Goal: Information Seeking & Learning: Find specific fact

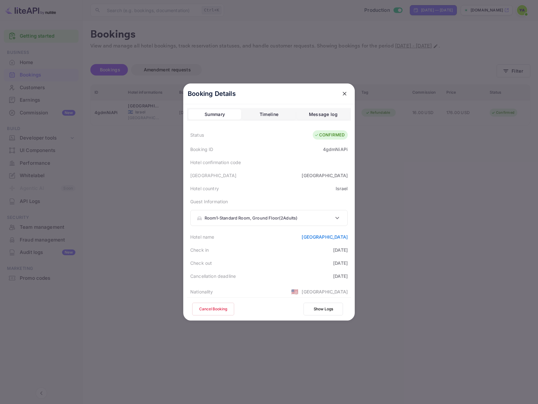
scroll to position [190, 0]
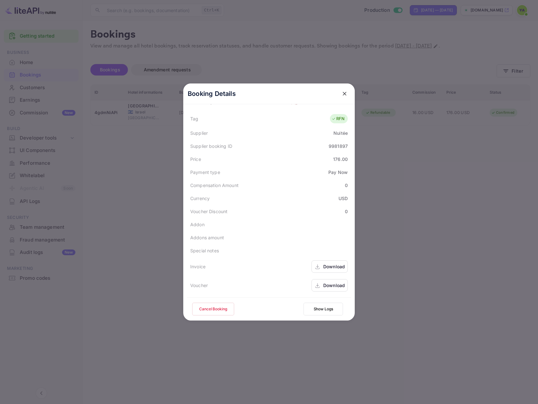
click at [342, 91] on icon "close" at bounding box center [345, 93] width 6 height 6
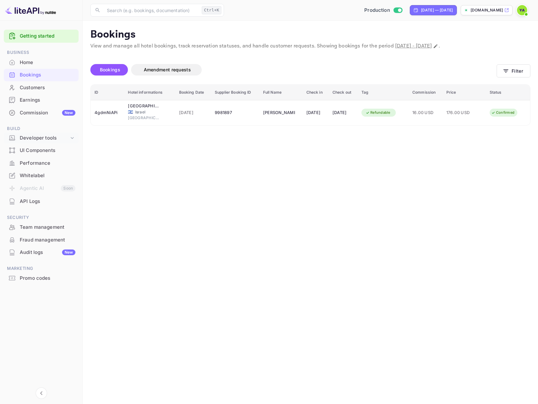
click at [38, 139] on div "Developer tools" at bounding box center [44, 137] width 49 height 7
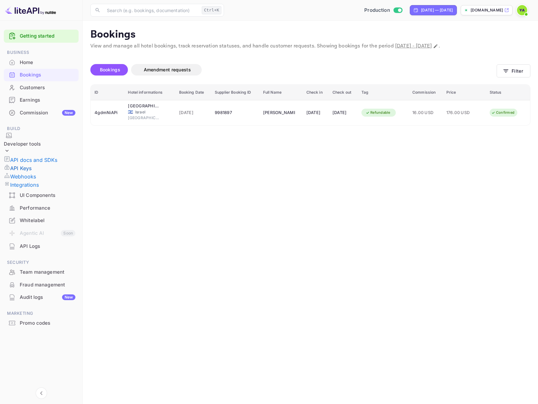
click at [32, 164] on p "API Keys" at bounding box center [20, 168] width 21 height 8
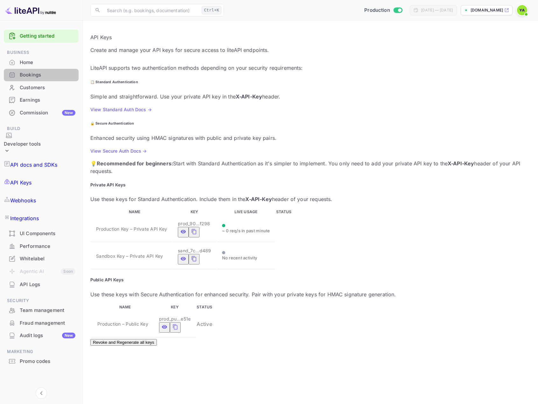
click at [30, 78] on div "Bookings" at bounding box center [48, 74] width 56 height 7
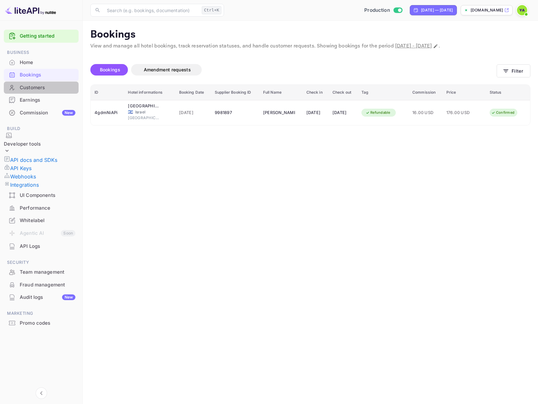
click at [29, 88] on div "Customers" at bounding box center [48, 87] width 56 height 7
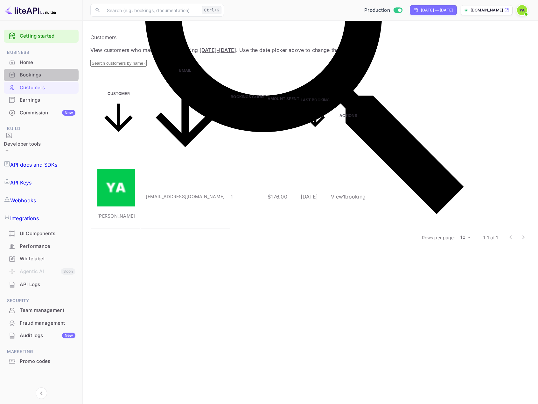
click at [28, 79] on div "Bookings" at bounding box center [41, 75] width 75 height 12
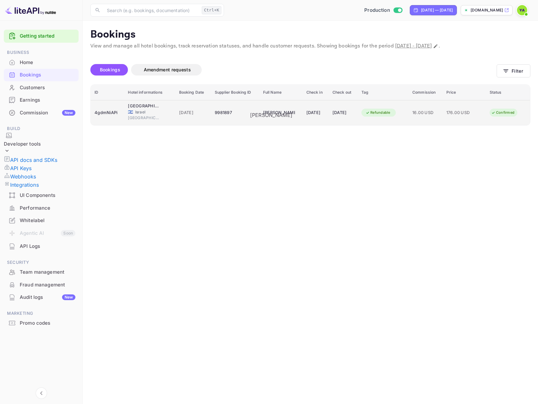
click at [263, 111] on div "[PERSON_NAME]" at bounding box center [279, 113] width 32 height 10
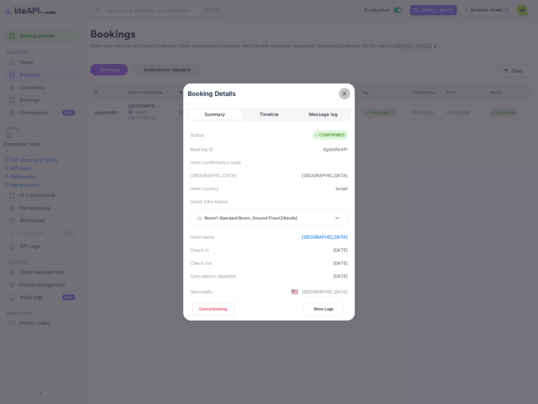
click at [345, 96] on icon "close" at bounding box center [345, 93] width 6 height 6
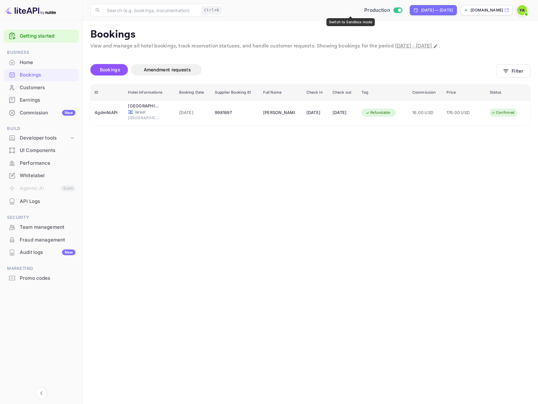
click at [362, 10] on div "Production" at bounding box center [383, 10] width 43 height 7
checkbox input "false"
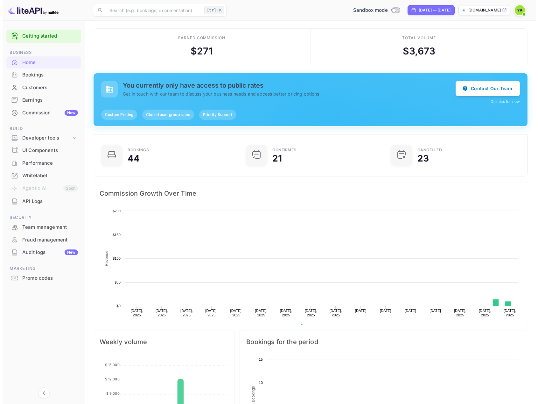
scroll to position [99, 137]
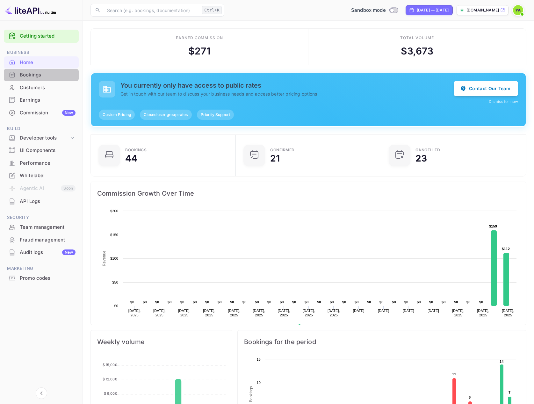
click at [30, 75] on div "Bookings" at bounding box center [48, 74] width 56 height 7
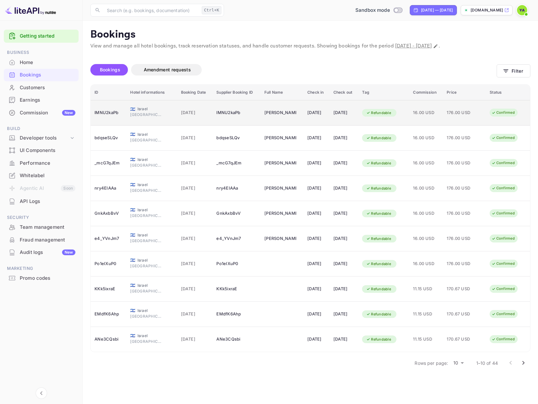
click at [506, 113] on div "Confirmed" at bounding box center [504, 113] width 32 height 8
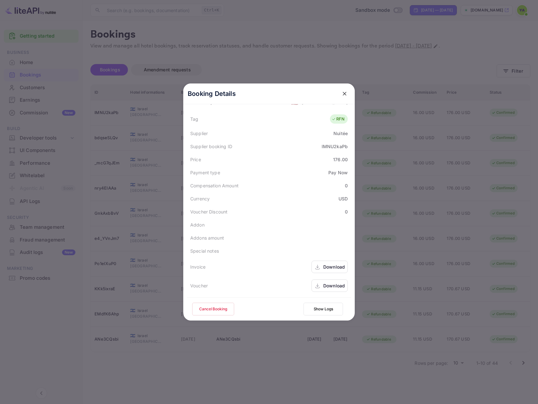
scroll to position [190, 0]
click at [203, 314] on button "Cancel Booking" at bounding box center [213, 309] width 42 height 13
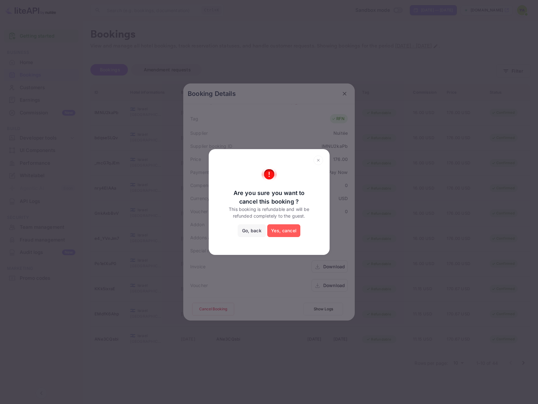
click at [286, 231] on button "Yes, cancel" at bounding box center [283, 230] width 33 height 13
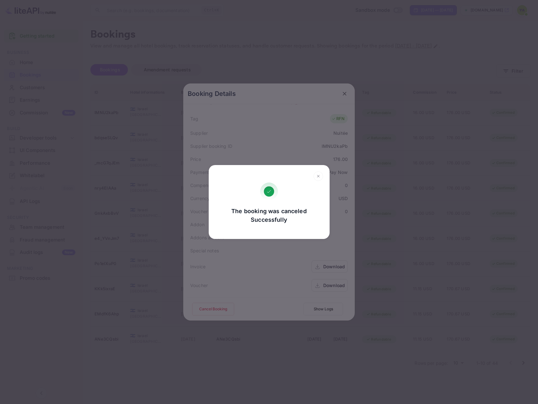
drag, startPoint x: 318, startPoint y: 178, endPoint x: 321, endPoint y: 175, distance: 4.3
click at [319, 177] on icon at bounding box center [319, 176] width 10 height 10
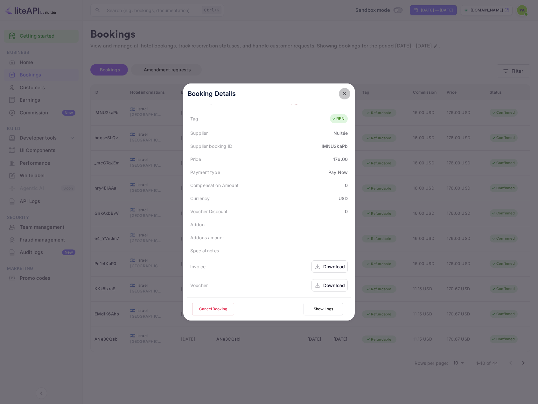
click at [342, 93] on icon "close" at bounding box center [345, 93] width 6 height 6
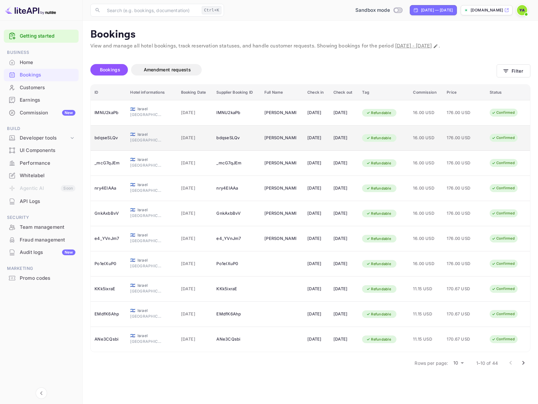
click at [503, 139] on div "Confirmed" at bounding box center [504, 138] width 32 height 8
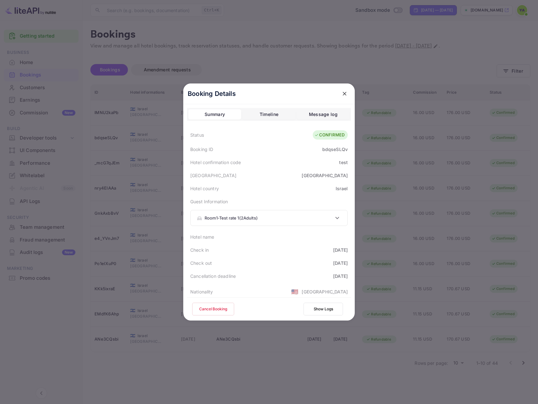
click at [217, 308] on button "Cancel Booking" at bounding box center [213, 309] width 42 height 13
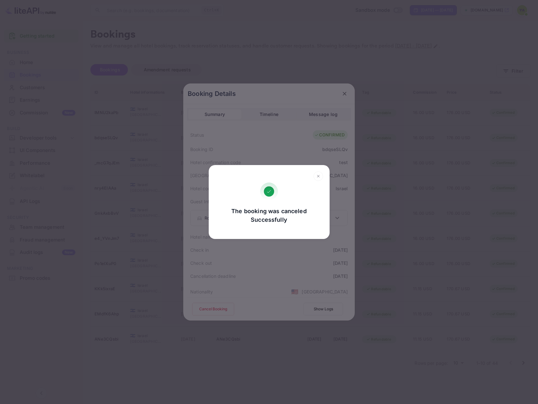
click at [317, 179] on icon at bounding box center [319, 176] width 10 height 10
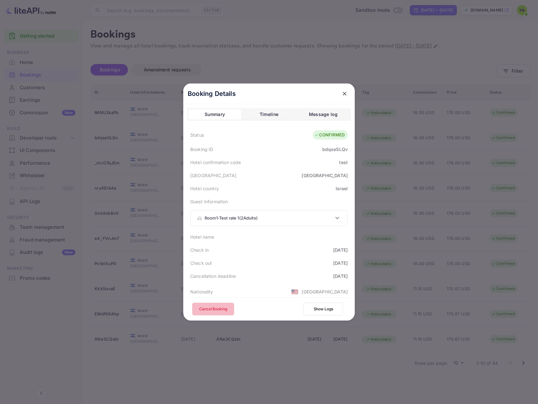
click at [215, 308] on button "Cancel Booking" at bounding box center [213, 309] width 42 height 13
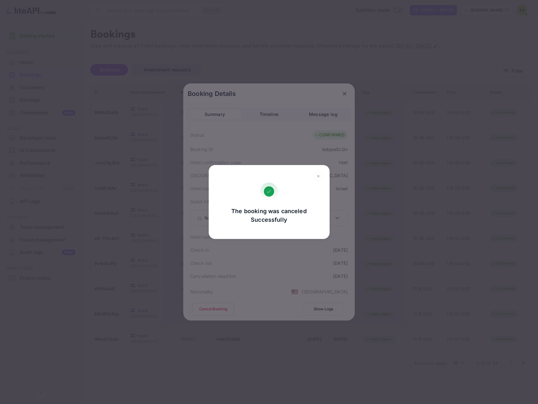
drag, startPoint x: 317, startPoint y: 177, endPoint x: 320, endPoint y: 172, distance: 5.6
click at [318, 176] on icon at bounding box center [319, 176] width 10 height 10
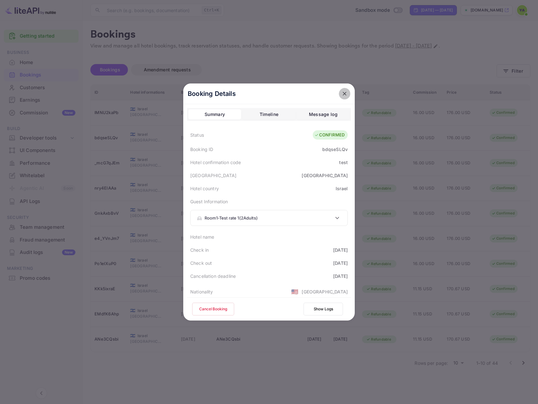
click at [342, 95] on icon "close" at bounding box center [345, 93] width 6 height 6
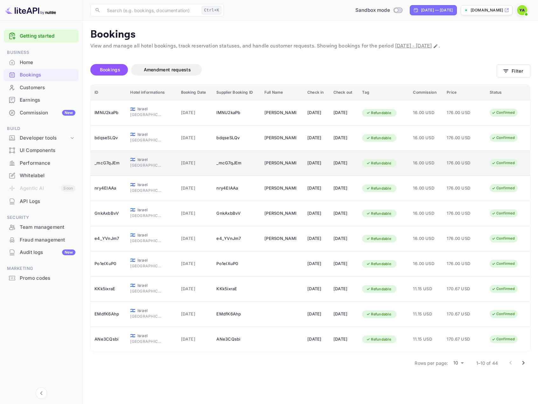
click at [466, 167] on div "176.00 USD" at bounding box center [463, 163] width 32 height 10
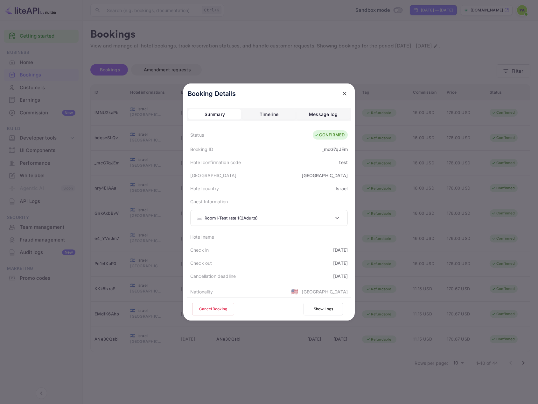
click at [219, 305] on button "Cancel Booking" at bounding box center [213, 309] width 42 height 13
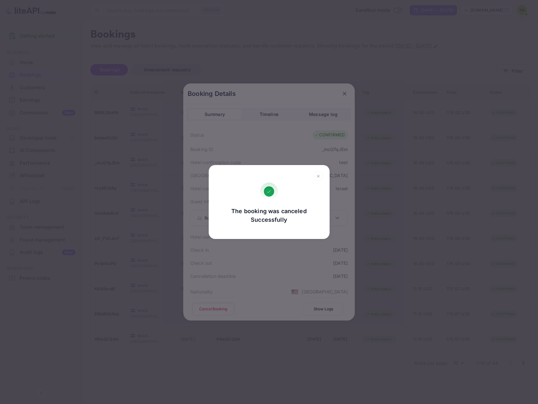
click at [320, 176] on icon at bounding box center [319, 176] width 10 height 10
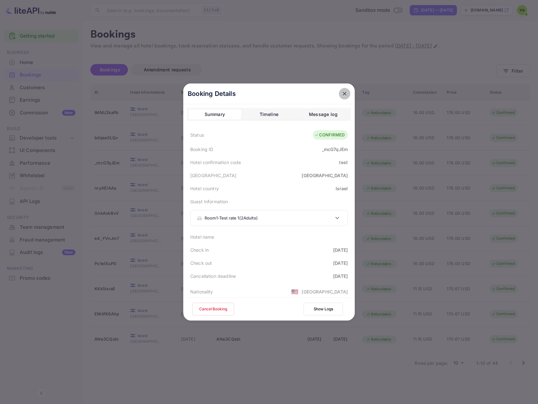
click at [343, 95] on icon "close" at bounding box center [345, 93] width 6 height 6
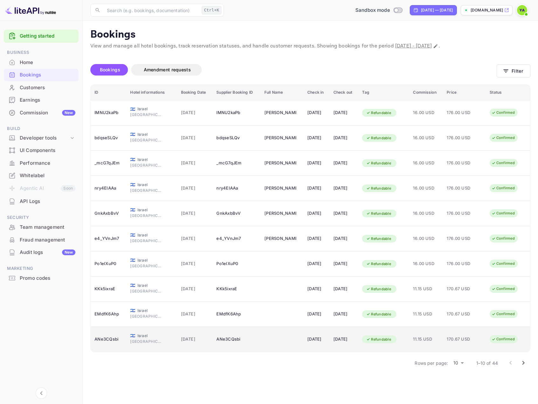
click at [479, 340] on span "170.67 USD" at bounding box center [463, 339] width 32 height 7
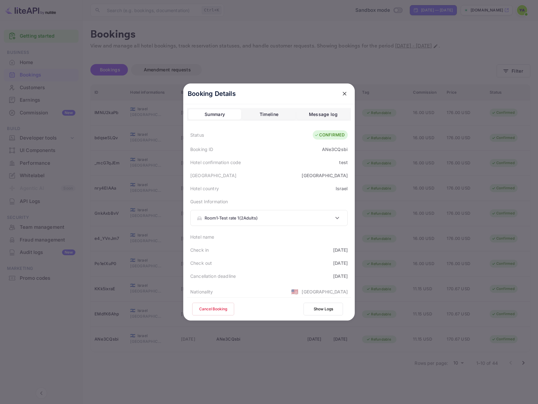
click at [209, 311] on button "Cancel Booking" at bounding box center [213, 309] width 42 height 13
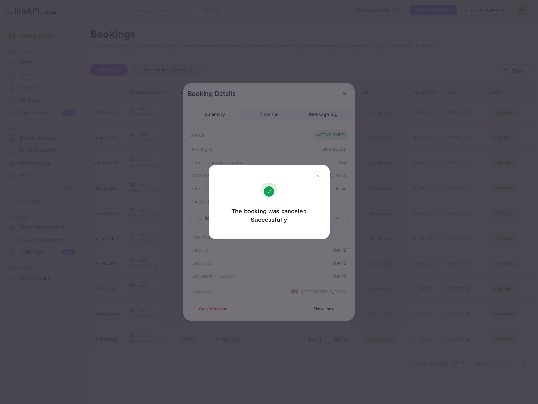
drag, startPoint x: 317, startPoint y: 176, endPoint x: 340, endPoint y: 129, distance: 52.5
click at [317, 175] on icon at bounding box center [319, 176] width 10 height 10
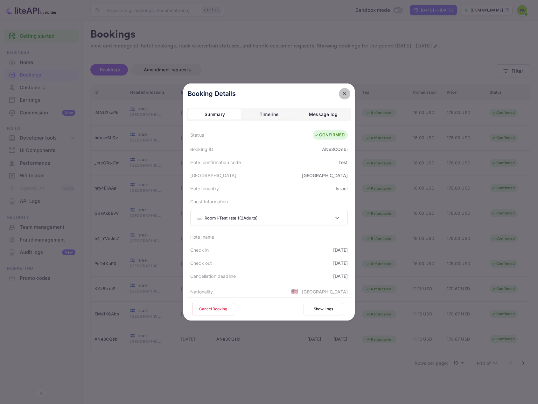
click at [344, 91] on button "close" at bounding box center [344, 93] width 11 height 11
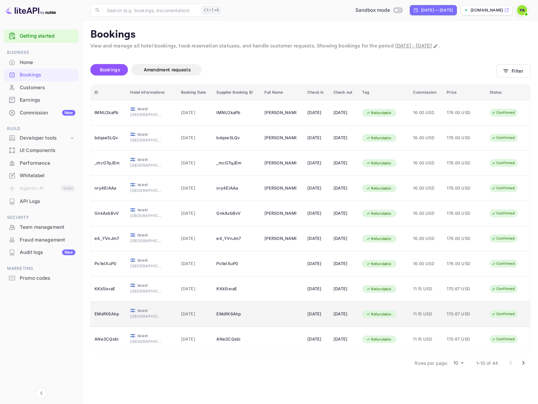
click at [429, 312] on span "11.15 USD" at bounding box center [426, 313] width 26 height 7
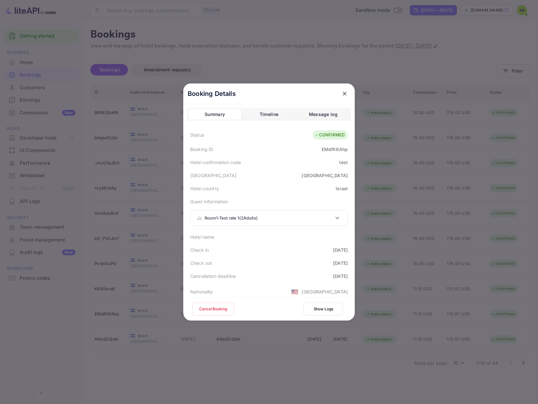
click at [222, 307] on button "Cancel Booking" at bounding box center [213, 309] width 42 height 13
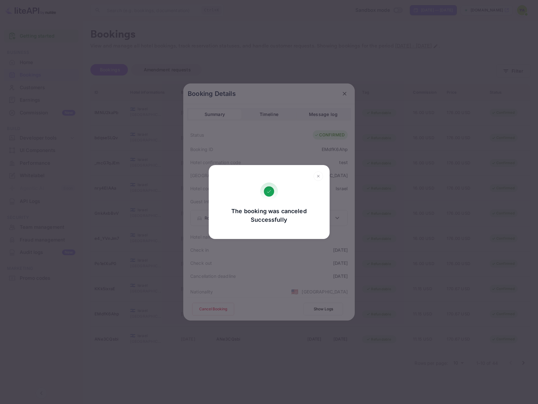
click at [317, 176] on icon at bounding box center [319, 176] width 10 height 10
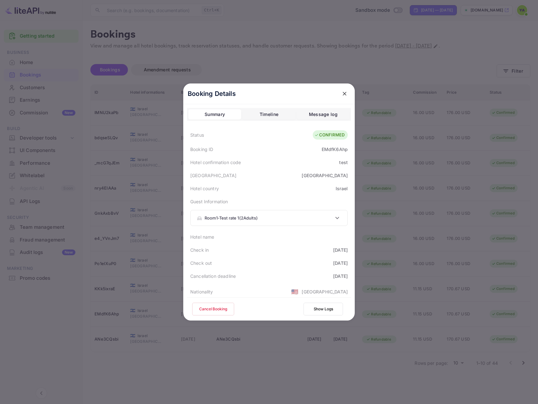
click at [342, 96] on icon "close" at bounding box center [345, 93] width 6 height 6
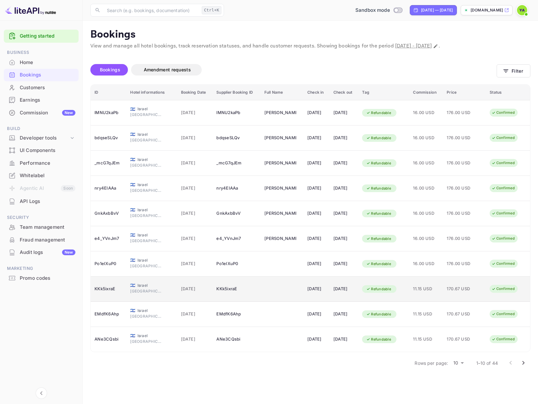
click at [461, 295] on td "170.67 USD" at bounding box center [464, 288] width 43 height 25
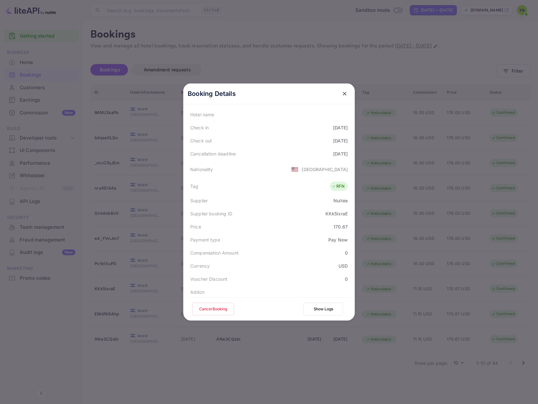
scroll to position [127, 0]
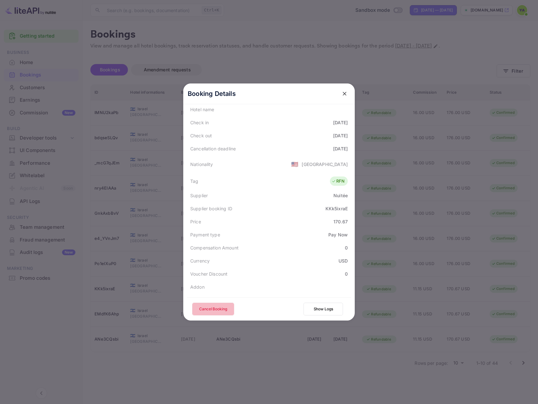
click at [206, 310] on button "Cancel Booking" at bounding box center [213, 309] width 42 height 13
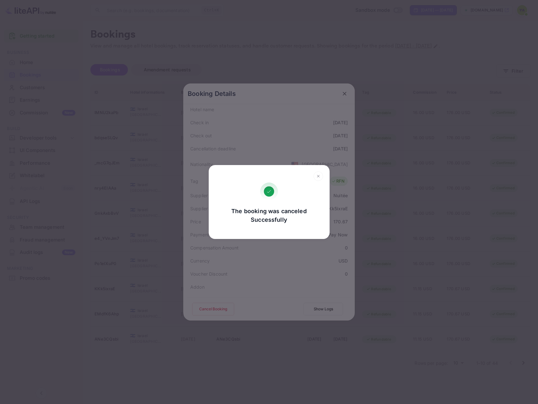
click at [319, 178] on icon at bounding box center [319, 176] width 10 height 10
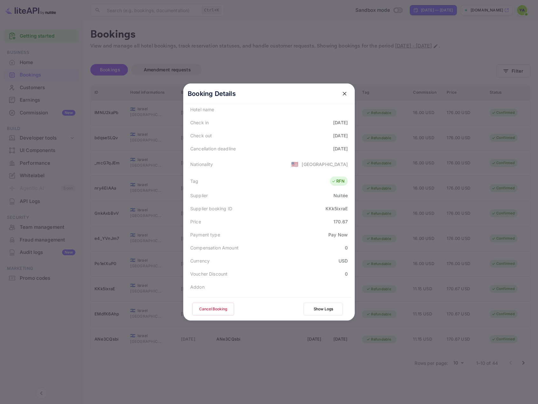
click at [343, 92] on icon "close" at bounding box center [345, 93] width 6 height 6
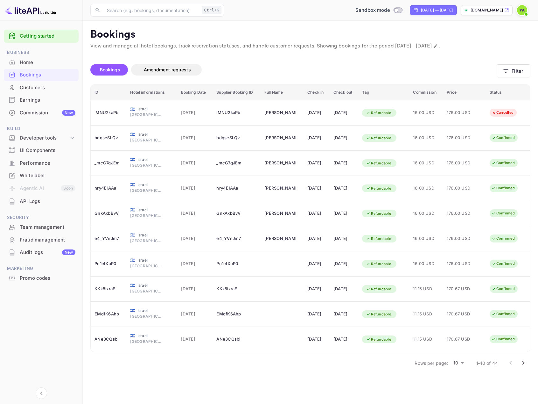
click at [524, 362] on icon "Go to next page" at bounding box center [524, 363] width 2 height 4
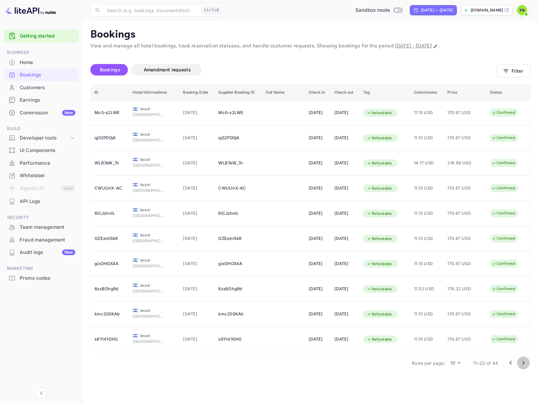
click at [523, 361] on icon "Go to next page" at bounding box center [524, 363] width 2 height 4
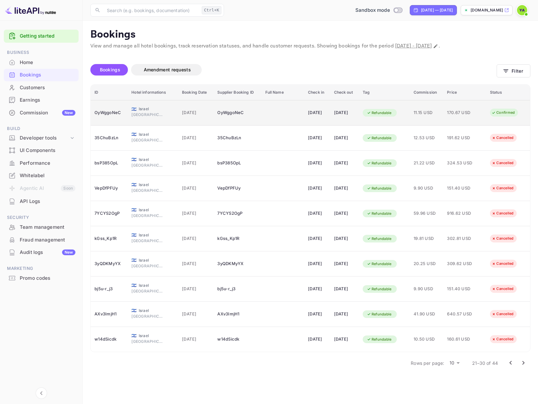
click at [459, 118] on td "170.67 USD" at bounding box center [465, 112] width 43 height 25
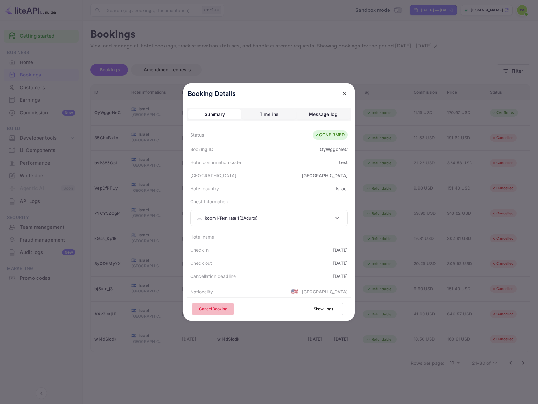
click at [211, 308] on button "Cancel Booking" at bounding box center [213, 309] width 42 height 13
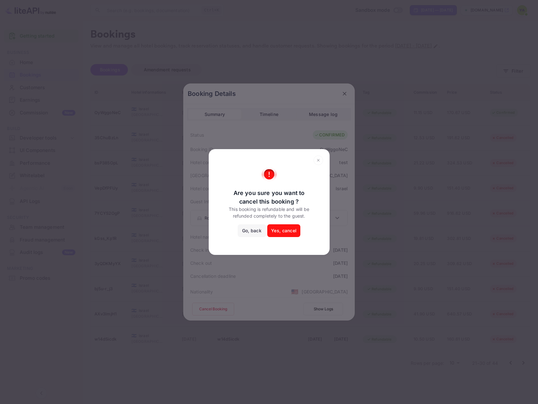
click at [280, 233] on button "Yes, cancel" at bounding box center [283, 230] width 33 height 13
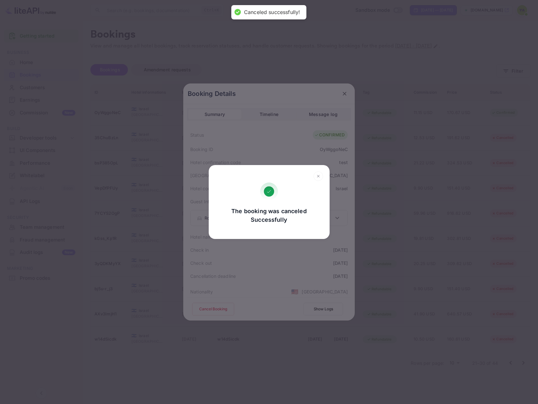
click at [317, 175] on icon at bounding box center [319, 176] width 10 height 10
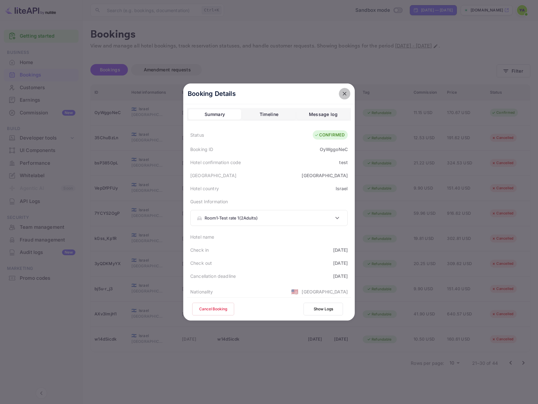
click at [342, 91] on icon "close" at bounding box center [345, 93] width 6 height 6
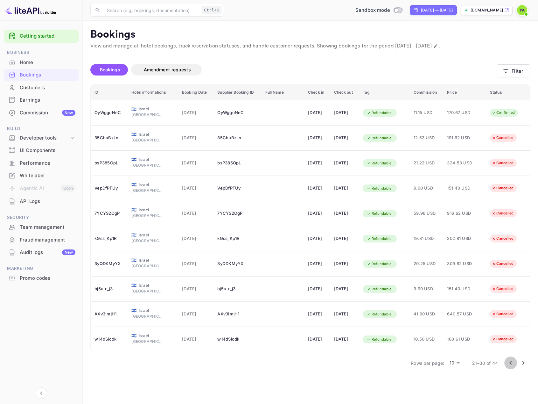
click at [512, 366] on icon "Go to previous page" at bounding box center [511, 363] width 8 height 8
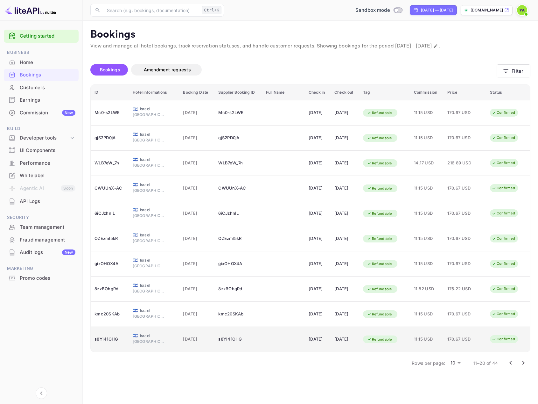
click at [505, 342] on div "Confirmed" at bounding box center [504, 339] width 32 height 8
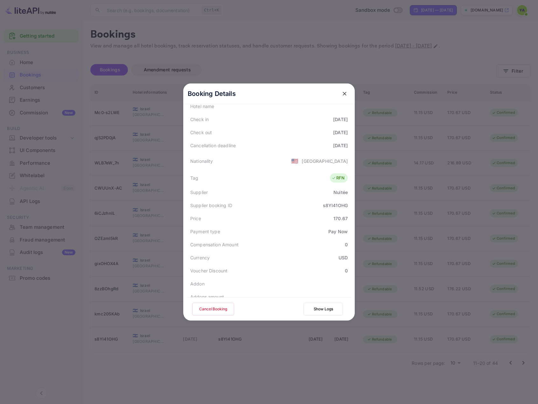
scroll to position [159, 0]
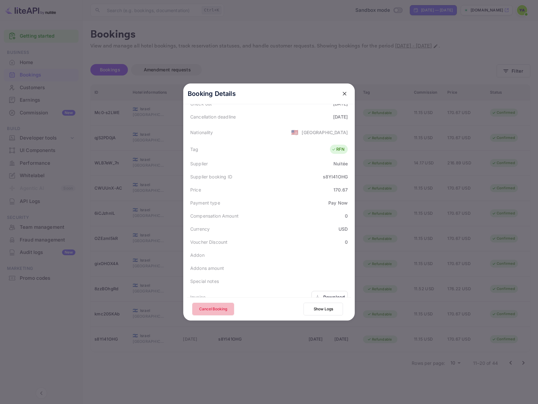
click at [203, 309] on button "Cancel Booking" at bounding box center [213, 309] width 42 height 13
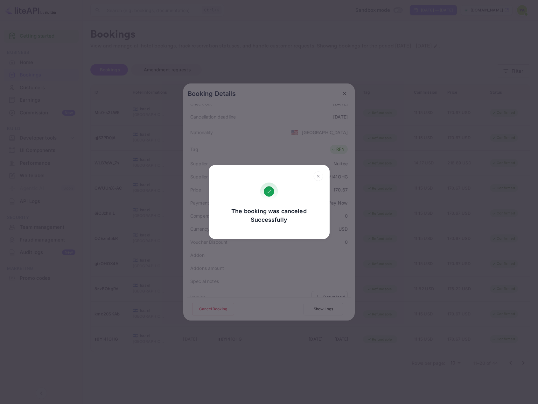
click at [318, 177] on icon at bounding box center [319, 176] width 10 height 10
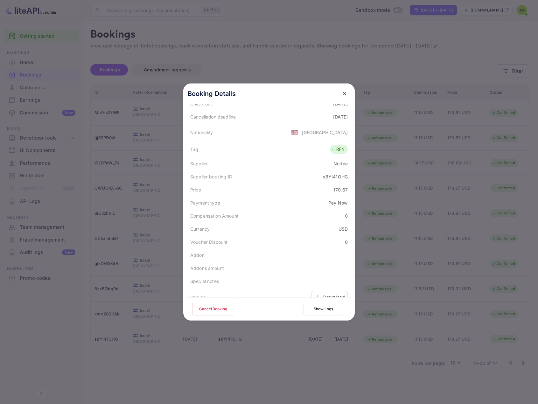
click at [346, 91] on button "close" at bounding box center [344, 93] width 11 height 11
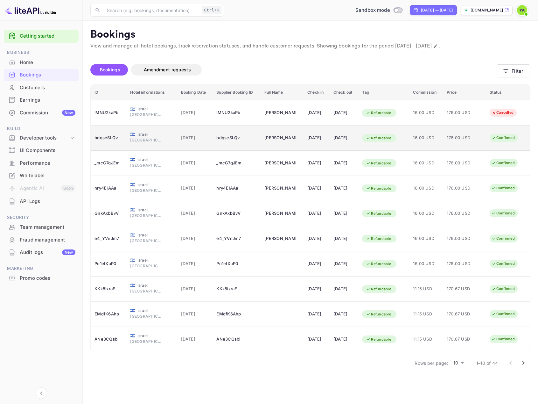
click at [461, 139] on span "176.00 USD" at bounding box center [463, 137] width 32 height 7
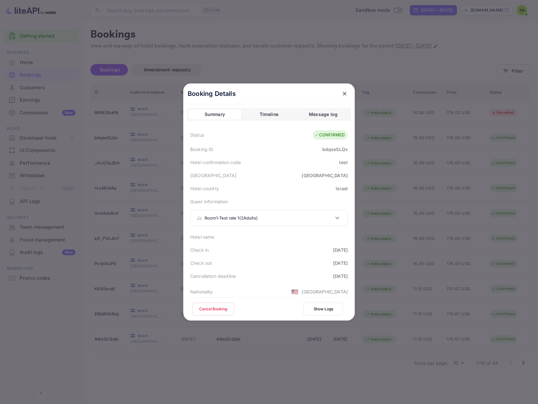
click at [219, 311] on button "Cancel Booking" at bounding box center [213, 309] width 42 height 13
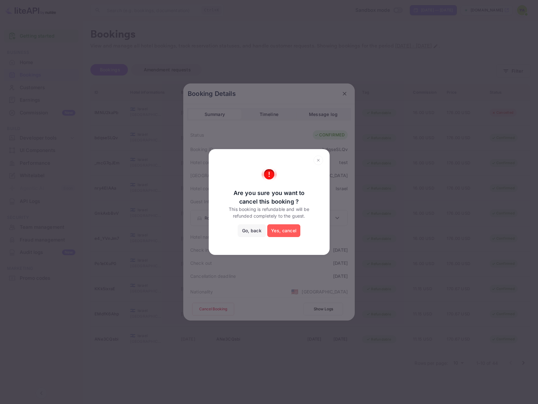
click at [281, 230] on button "Yes, cancel" at bounding box center [283, 230] width 33 height 13
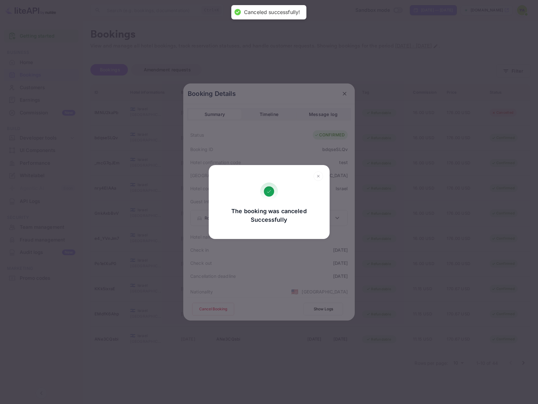
click at [317, 176] on icon at bounding box center [319, 176] width 10 height 10
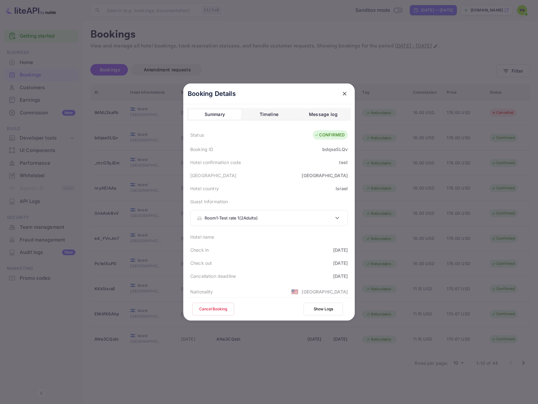
click at [342, 92] on icon "close" at bounding box center [345, 93] width 6 height 6
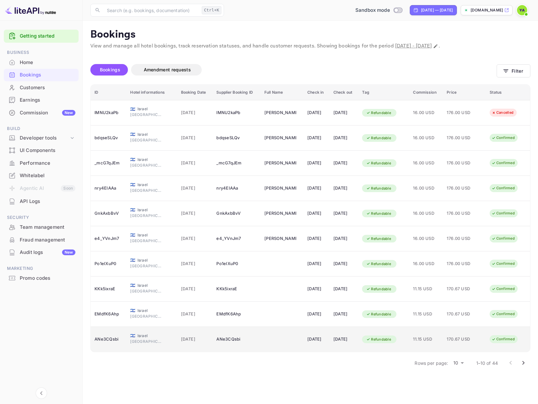
click at [380, 330] on td "Refundable" at bounding box center [384, 339] width 51 height 25
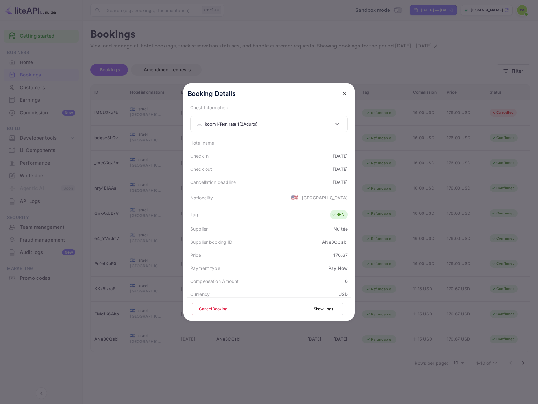
scroll to position [127, 0]
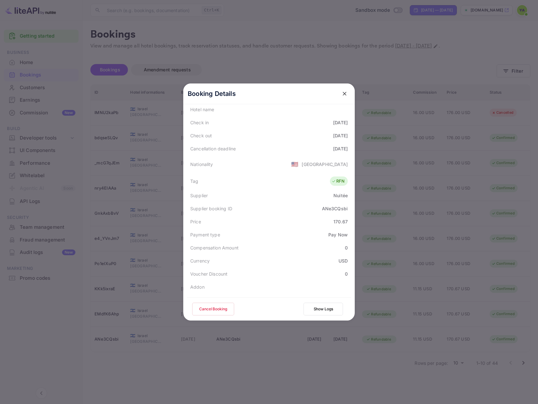
click at [219, 310] on button "Cancel Booking" at bounding box center [213, 309] width 42 height 13
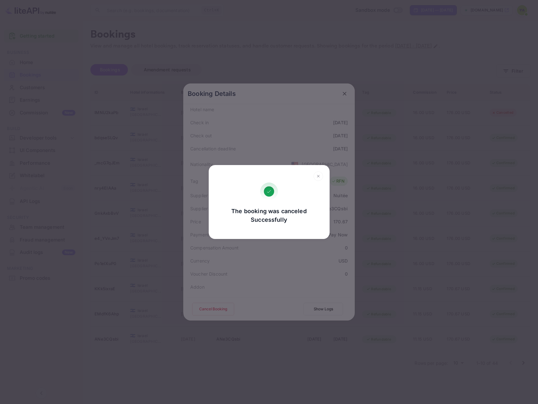
click at [319, 175] on icon at bounding box center [319, 176] width 10 height 10
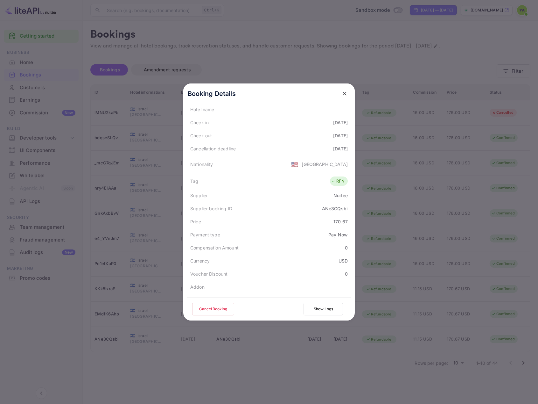
click at [343, 96] on icon "close" at bounding box center [345, 93] width 6 height 6
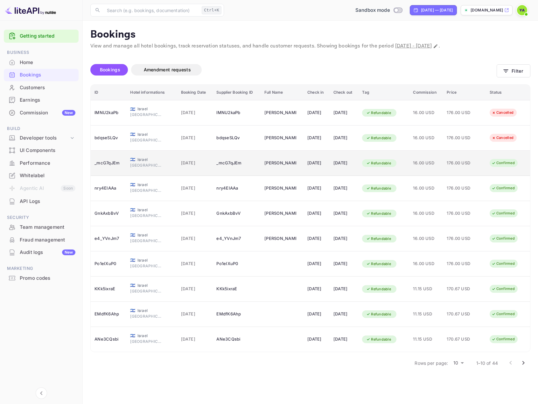
click at [455, 160] on span "176.00 USD" at bounding box center [463, 163] width 32 height 7
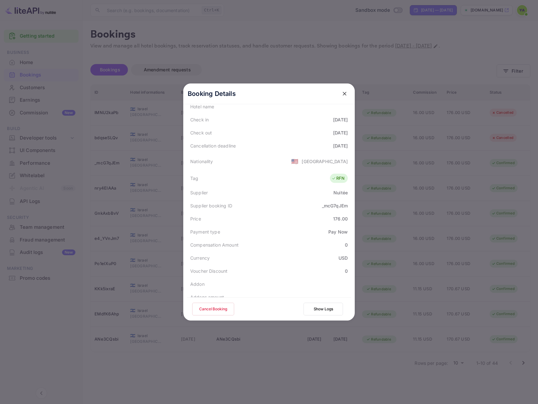
scroll to position [190, 0]
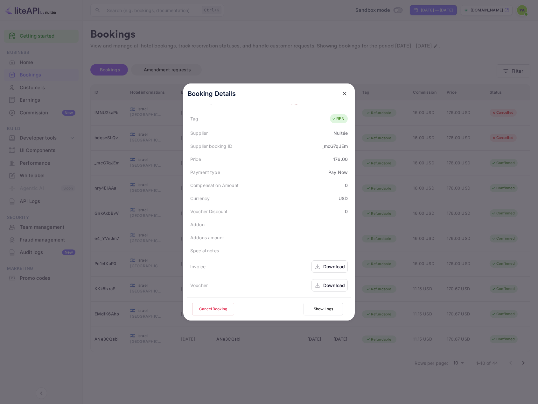
click at [216, 309] on button "Cancel Booking" at bounding box center [213, 309] width 42 height 13
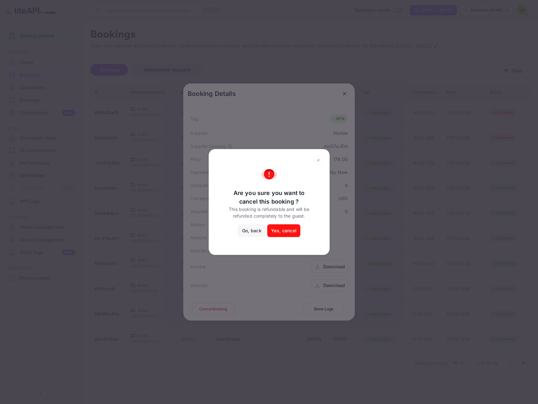
click at [280, 233] on button "Yes, cancel" at bounding box center [283, 230] width 33 height 13
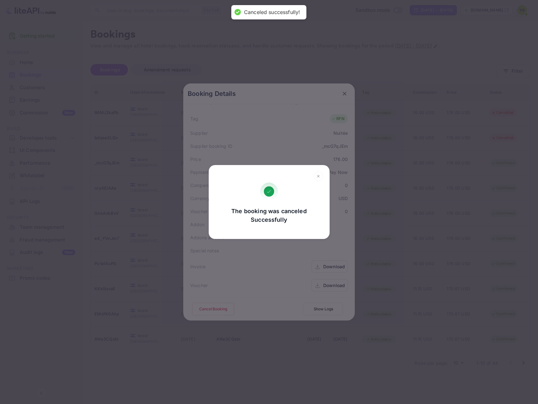
click at [317, 177] on icon at bounding box center [319, 176] width 10 height 10
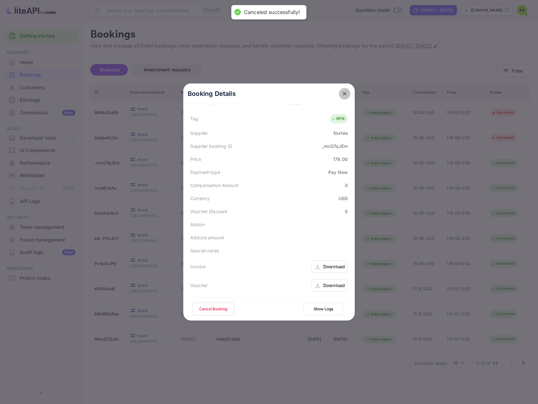
click at [342, 94] on icon "close" at bounding box center [345, 93] width 6 height 6
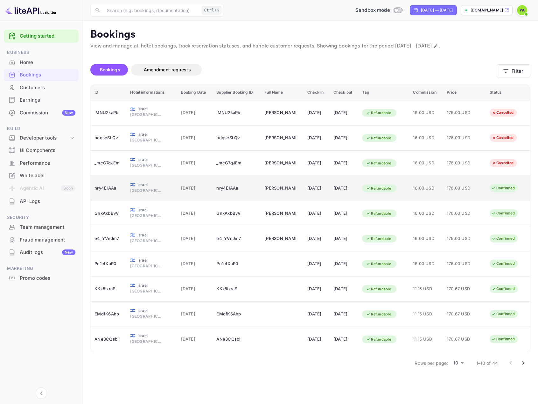
click at [496, 187] on icon "booking table" at bounding box center [494, 188] width 4 height 4
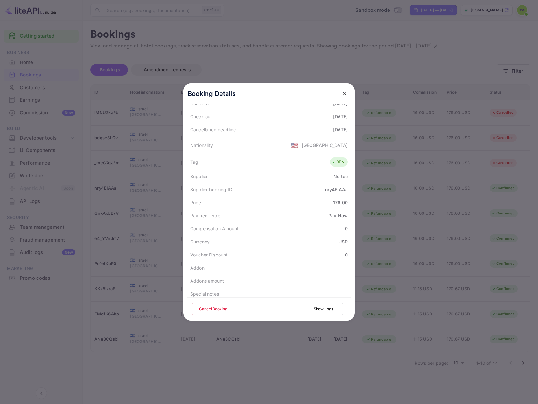
scroll to position [190, 0]
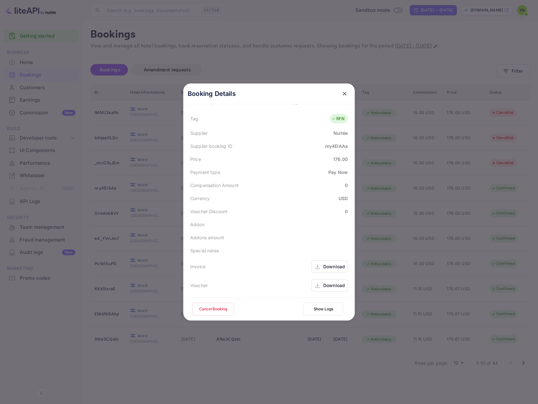
click at [215, 310] on button "Cancel Booking" at bounding box center [213, 309] width 42 height 13
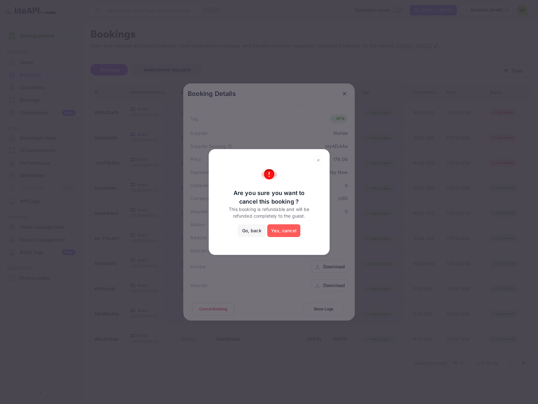
click at [278, 233] on button "Yes, cancel" at bounding box center [283, 230] width 33 height 13
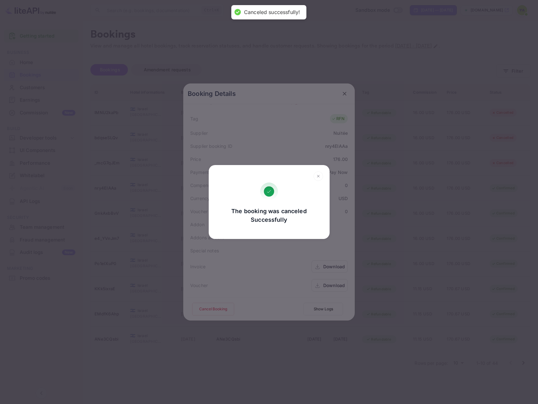
click at [316, 177] on icon at bounding box center [319, 176] width 10 height 10
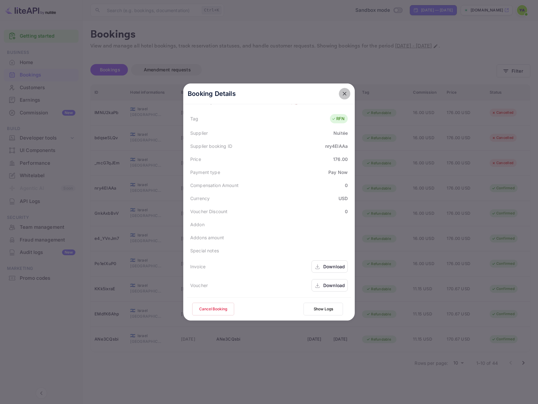
click at [342, 96] on icon "close" at bounding box center [345, 93] width 6 height 6
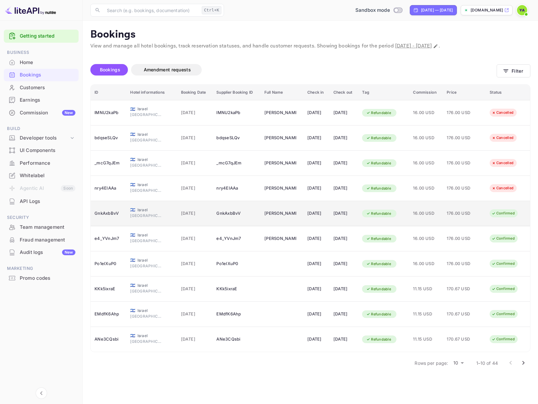
click at [475, 211] on span "176.00 USD" at bounding box center [463, 213] width 32 height 7
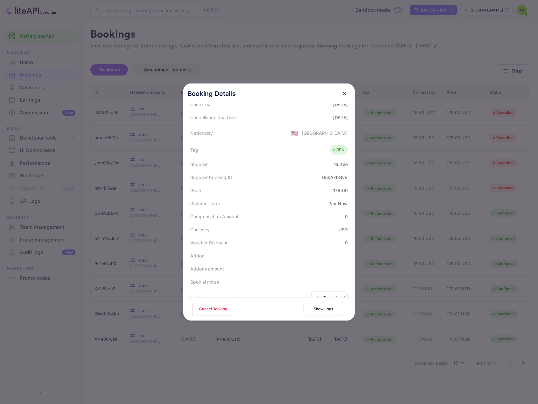
scroll to position [159, 0]
click at [212, 309] on button "Cancel Booking" at bounding box center [213, 309] width 42 height 13
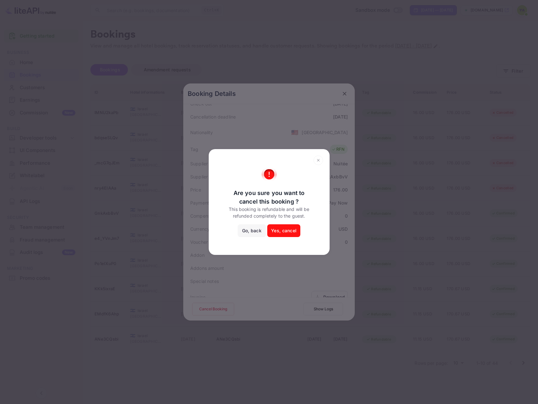
click at [283, 235] on button "Yes, cancel" at bounding box center [283, 230] width 33 height 13
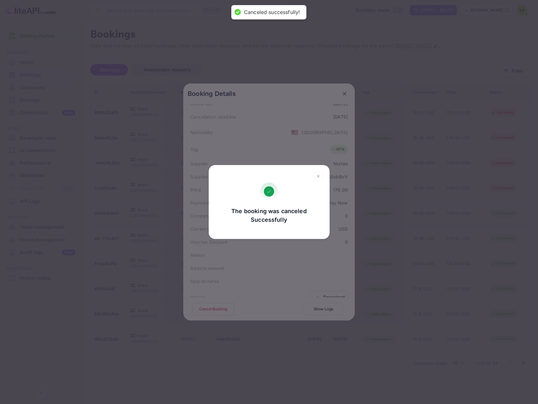
drag, startPoint x: 318, startPoint y: 178, endPoint x: 326, endPoint y: 165, distance: 15.3
click at [318, 177] on icon at bounding box center [319, 176] width 10 height 10
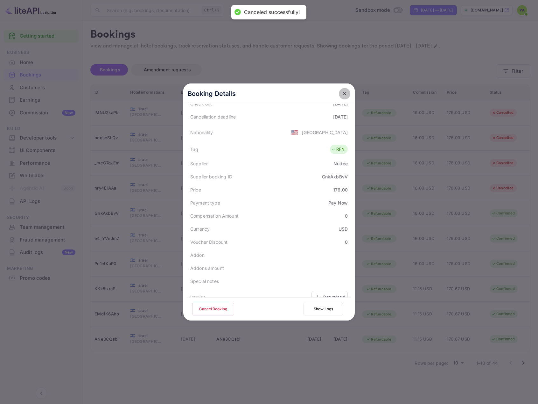
click at [345, 94] on icon "close" at bounding box center [345, 93] width 6 height 6
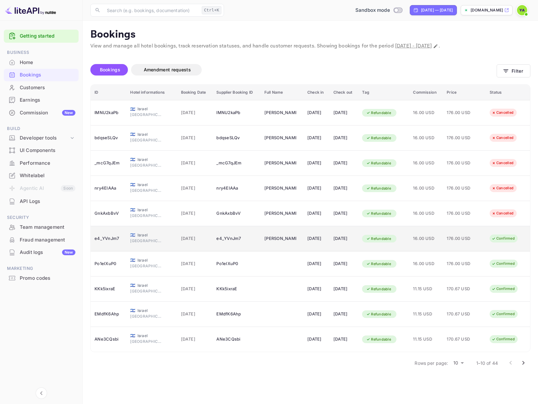
click at [484, 237] on td "176.00 USD" at bounding box center [464, 238] width 43 height 25
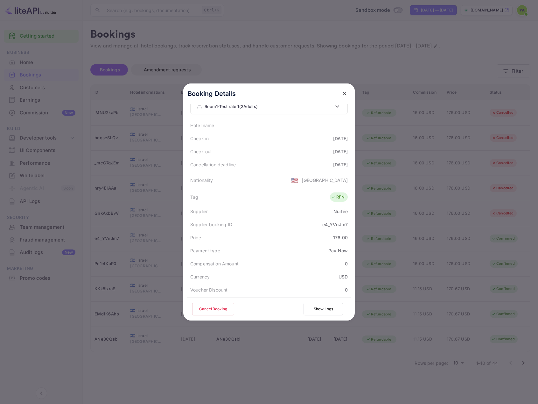
scroll to position [159, 0]
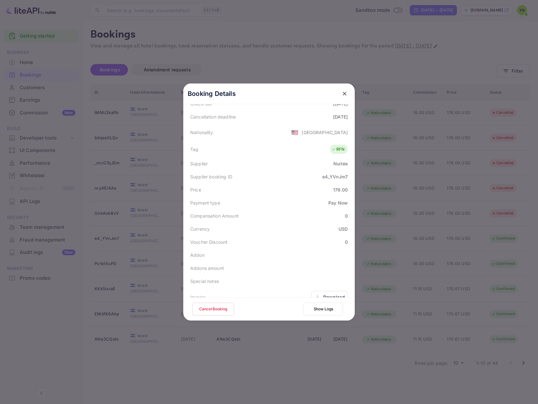
click at [208, 310] on button "Cancel Booking" at bounding box center [213, 309] width 42 height 13
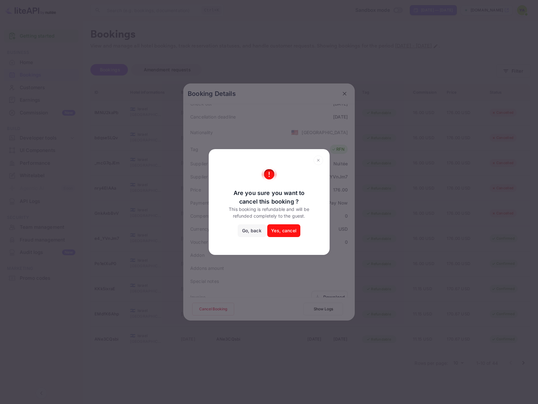
click at [276, 231] on button "Yes, cancel" at bounding box center [283, 230] width 33 height 13
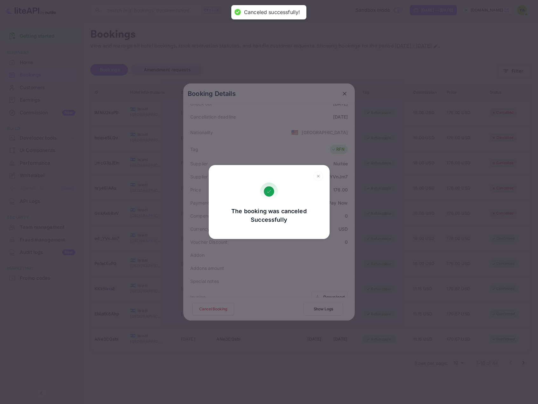
click at [318, 176] on icon at bounding box center [319, 176] width 10 height 10
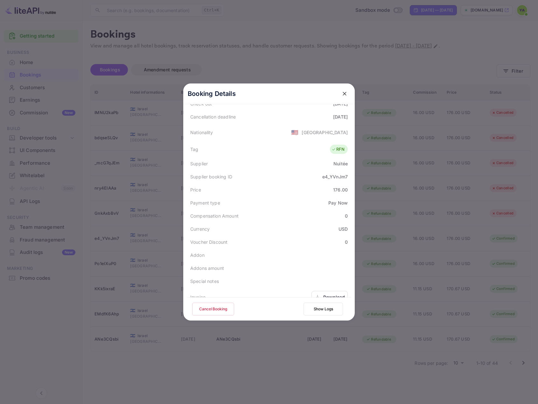
click at [342, 94] on icon "close" at bounding box center [345, 93] width 6 height 6
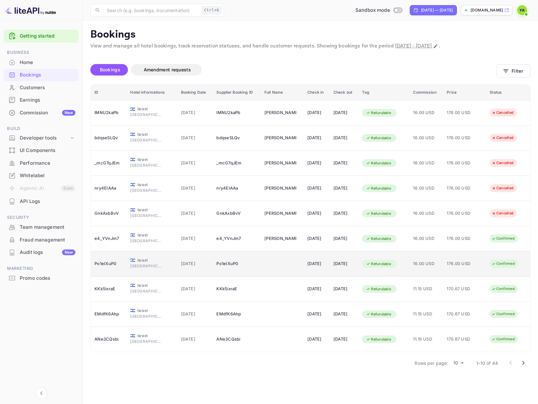
click at [419, 261] on span "16.00 USD" at bounding box center [426, 263] width 26 height 7
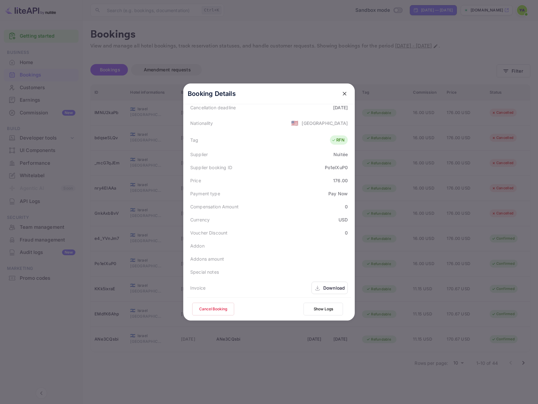
scroll to position [190, 0]
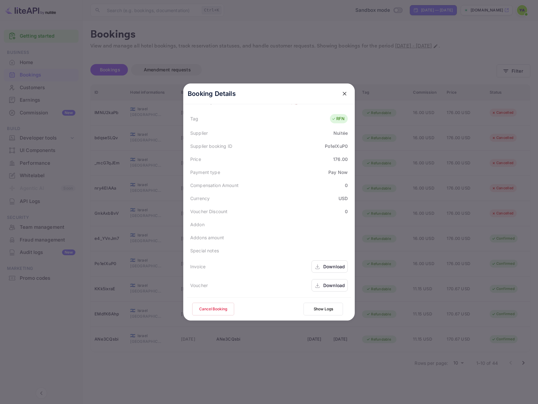
click at [217, 305] on button "Cancel Booking" at bounding box center [213, 309] width 42 height 13
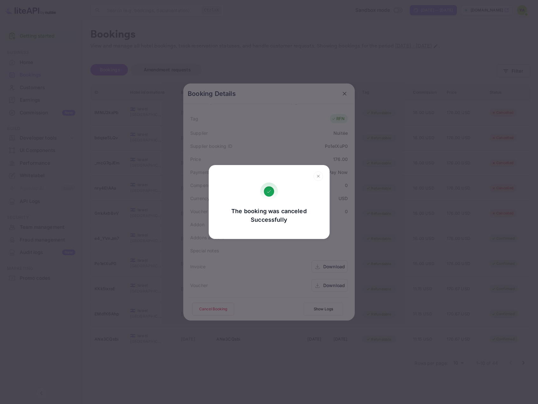
click at [317, 177] on icon at bounding box center [319, 176] width 10 height 10
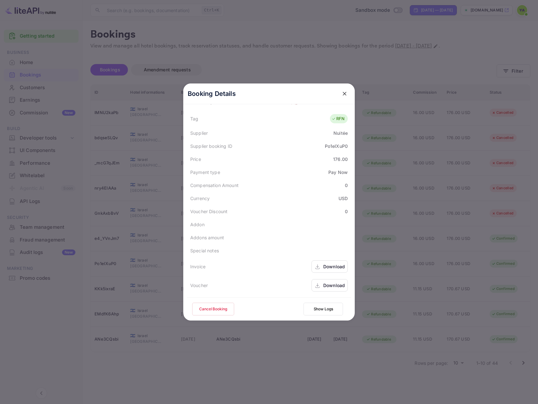
click at [345, 93] on icon "close" at bounding box center [345, 93] width 6 height 6
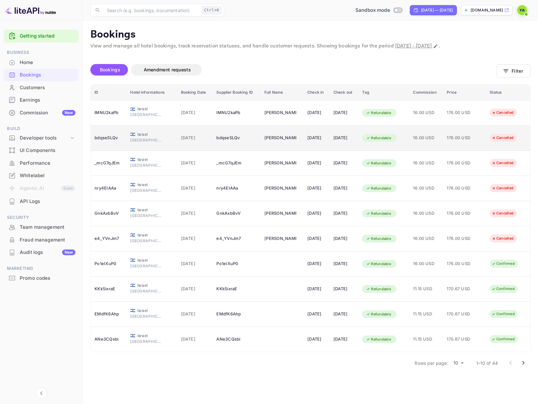
click at [288, 141] on td "[PERSON_NAME]" at bounding box center [282, 137] width 43 height 25
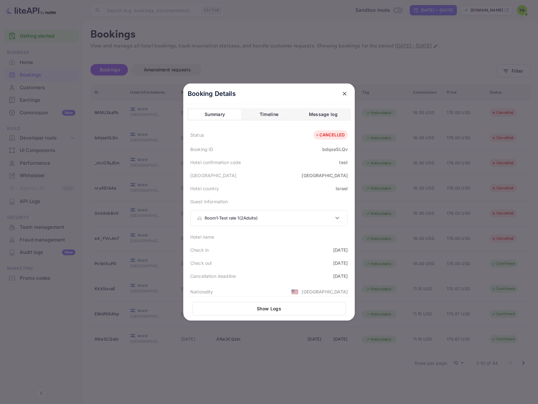
click at [272, 117] on div "Timeline" at bounding box center [269, 114] width 19 height 8
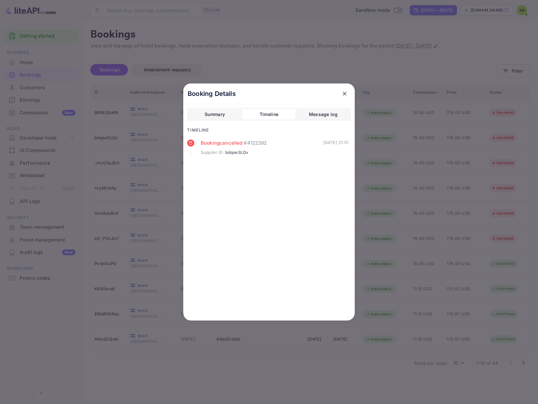
click at [306, 116] on button "Message log" at bounding box center [323, 114] width 53 height 10
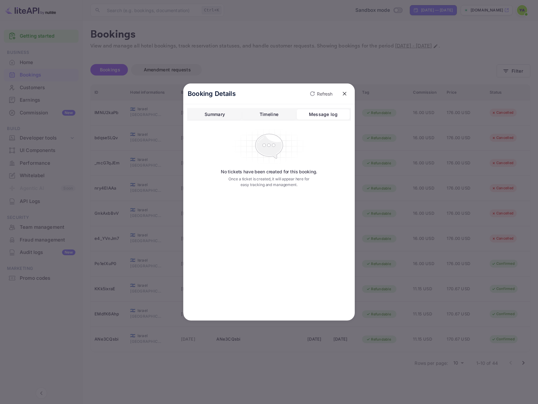
click at [222, 110] on button "Summary" at bounding box center [215, 114] width 53 height 10
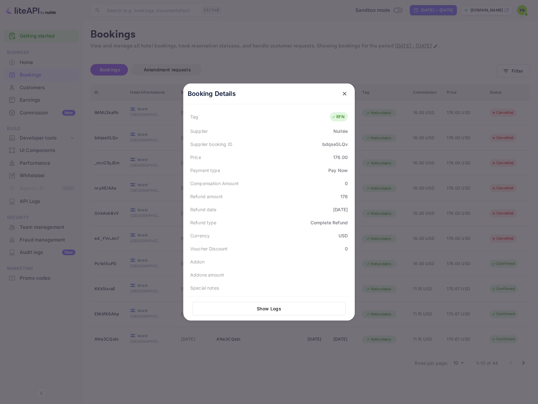
scroll to position [192, 0]
click at [345, 93] on icon "close" at bounding box center [345, 93] width 6 height 6
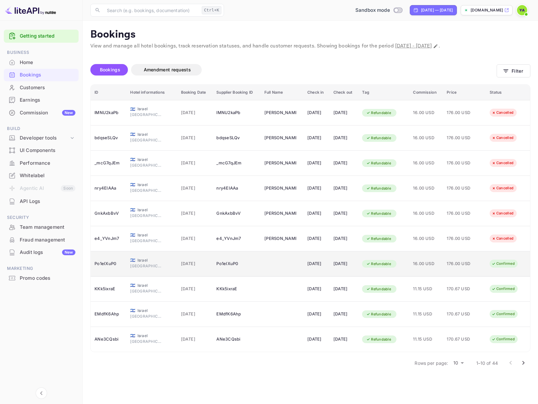
click at [486, 263] on td "176.00 USD" at bounding box center [464, 263] width 43 height 25
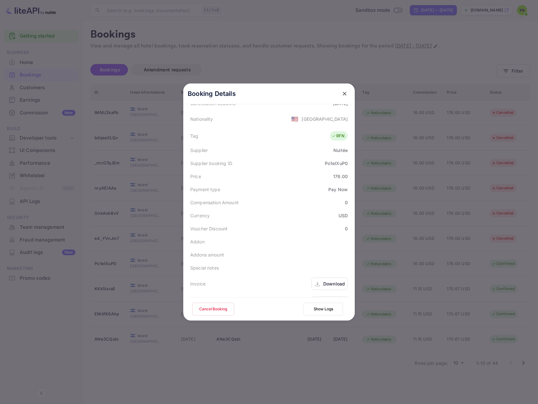
scroll to position [190, 0]
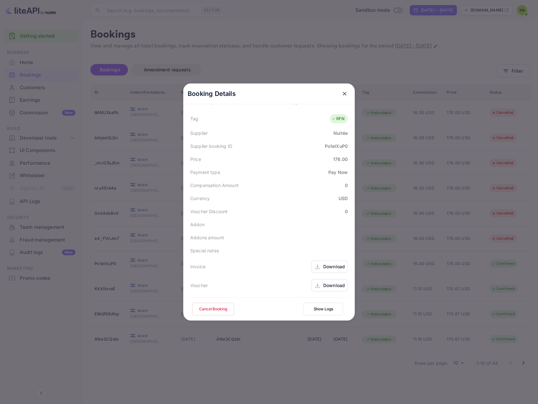
click at [215, 307] on button "Cancel Booking" at bounding box center [213, 309] width 42 height 13
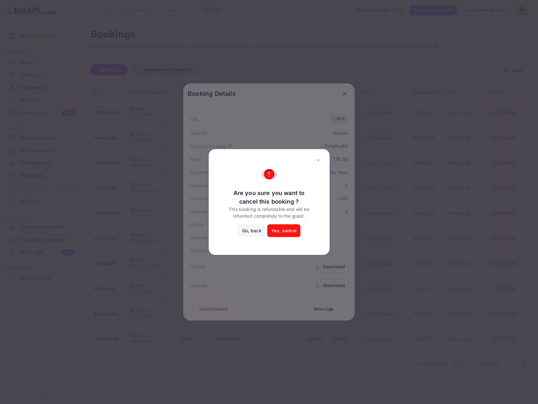
click at [277, 231] on button "Yes, cancel" at bounding box center [283, 230] width 33 height 13
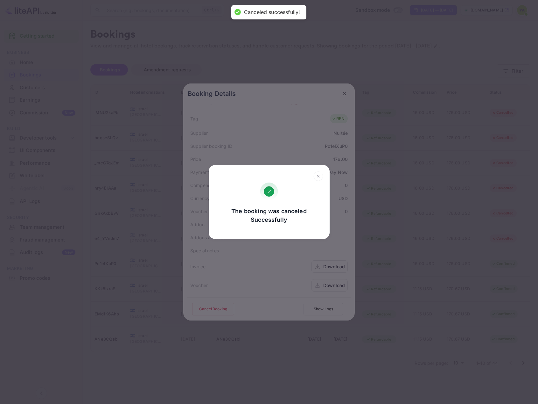
click at [319, 180] on icon at bounding box center [319, 176] width 10 height 10
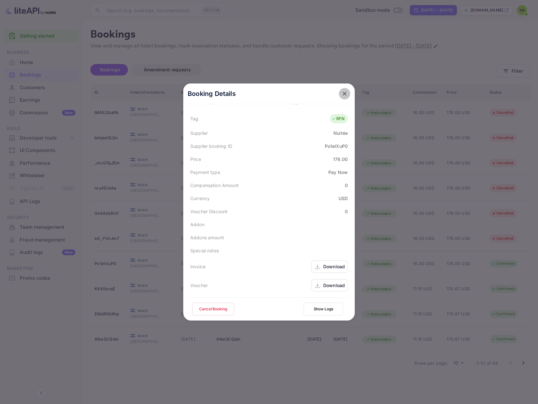
click at [343, 93] on icon "close" at bounding box center [345, 94] width 4 height 4
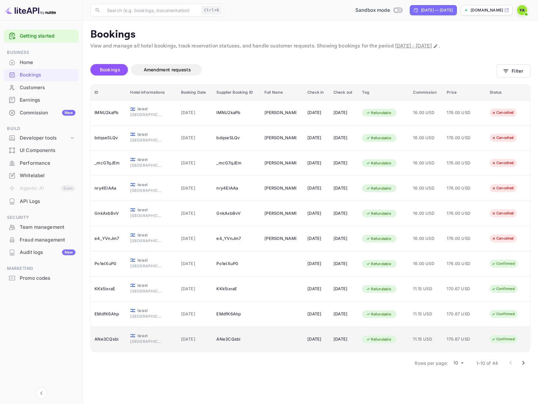
click at [484, 341] on td "170.67 USD" at bounding box center [464, 339] width 43 height 25
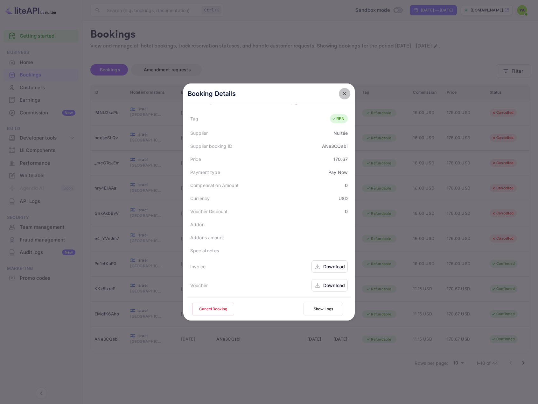
drag, startPoint x: 344, startPoint y: 96, endPoint x: 364, endPoint y: 69, distance: 33.0
click at [345, 96] on icon "close" at bounding box center [345, 93] width 6 height 6
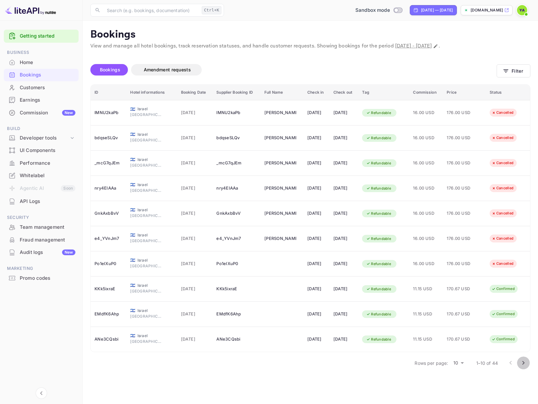
click at [524, 362] on icon "Go to next page" at bounding box center [524, 363] width 2 height 4
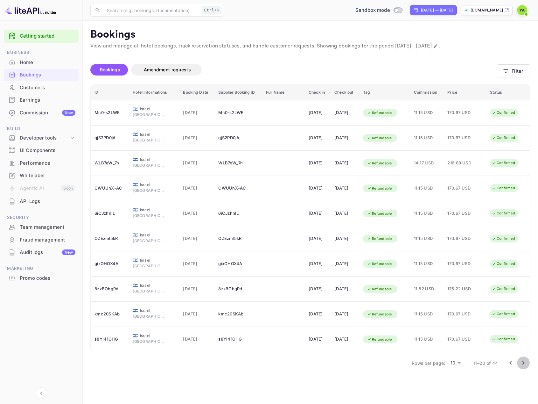
click at [527, 363] on icon "Go to next page" at bounding box center [524, 363] width 8 height 8
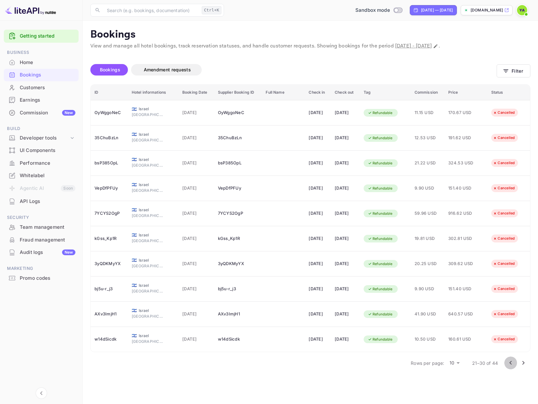
click at [509, 366] on icon "Go to previous page" at bounding box center [511, 363] width 8 height 8
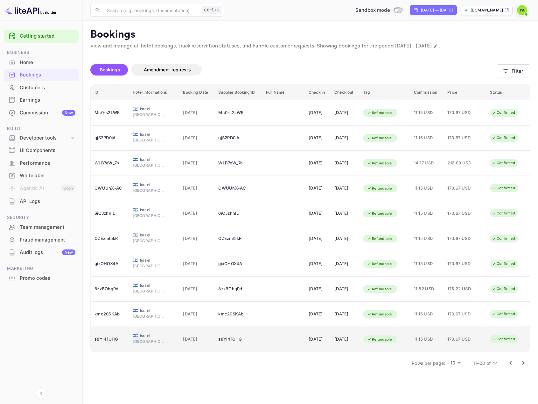
click at [508, 335] on div "Confirmed" at bounding box center [504, 339] width 32 height 8
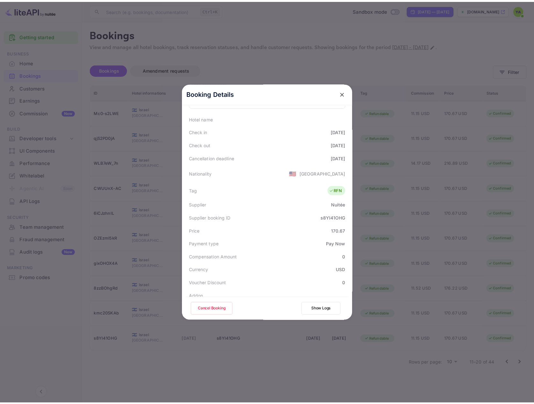
scroll to position [190, 0]
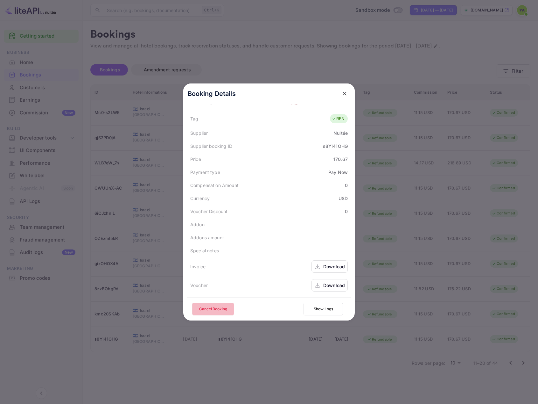
click at [217, 307] on button "Cancel Booking" at bounding box center [213, 309] width 42 height 13
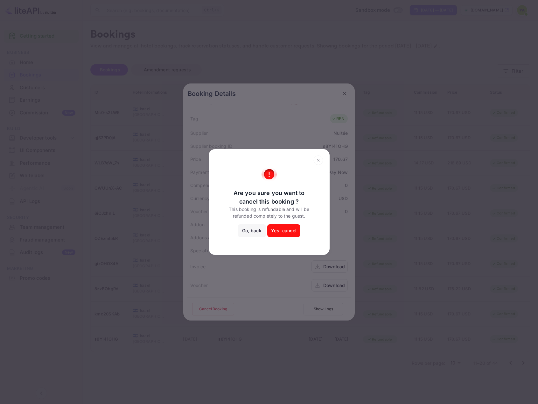
click at [276, 229] on button "Yes, cancel" at bounding box center [283, 230] width 33 height 13
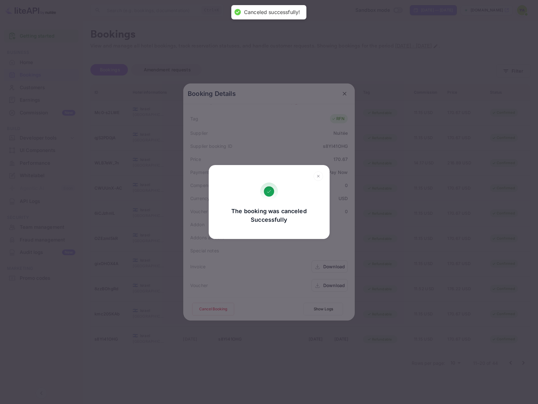
drag, startPoint x: 320, startPoint y: 174, endPoint x: 326, endPoint y: 145, distance: 30.0
click at [320, 174] on icon at bounding box center [319, 176] width 10 height 10
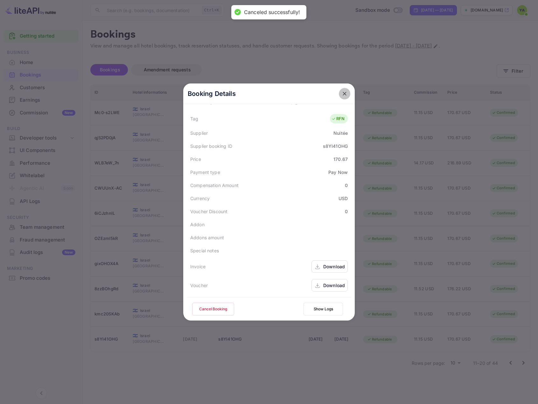
click at [342, 91] on icon "close" at bounding box center [345, 93] width 6 height 6
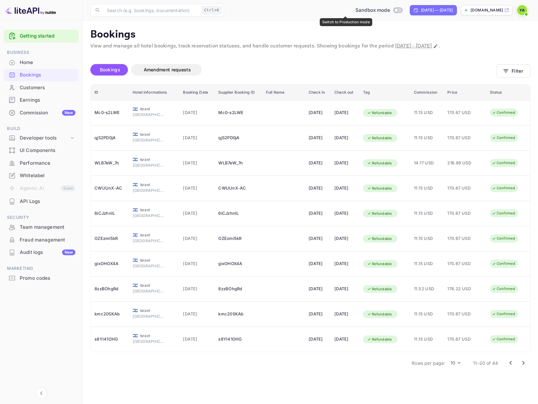
click at [390, 10] on input "Switch to Production mode" at bounding box center [396, 10] width 13 height 4
checkbox input "true"
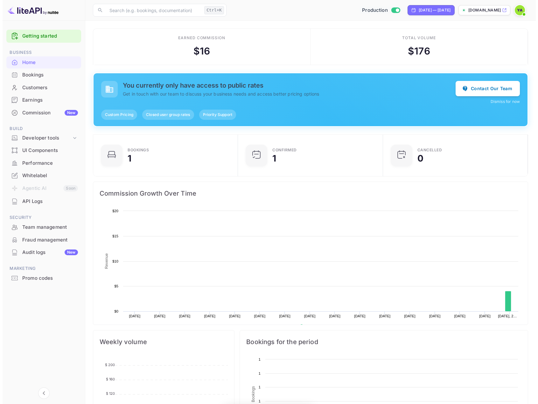
scroll to position [99, 137]
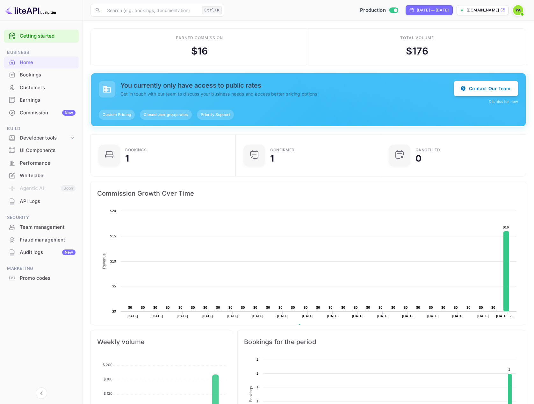
click at [21, 76] on div "Bookings" at bounding box center [48, 74] width 56 height 7
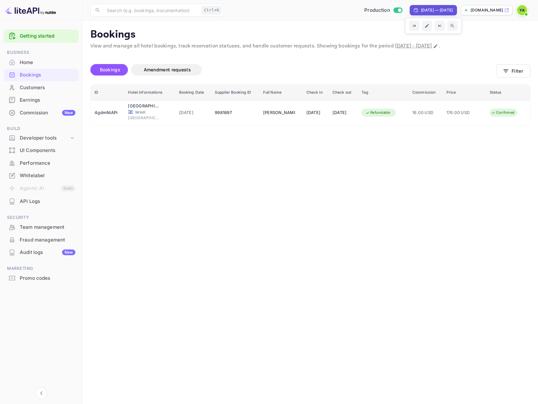
click at [30, 103] on div "Earnings" at bounding box center [48, 99] width 56 height 7
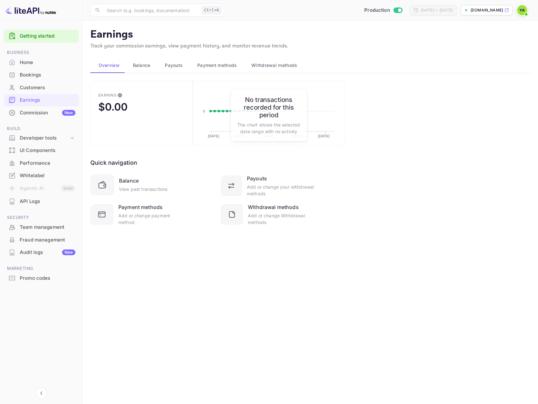
click at [30, 112] on div "Commission New" at bounding box center [48, 112] width 56 height 7
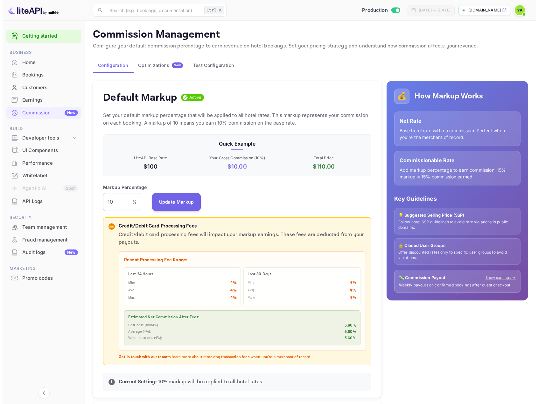
scroll to position [108, 263]
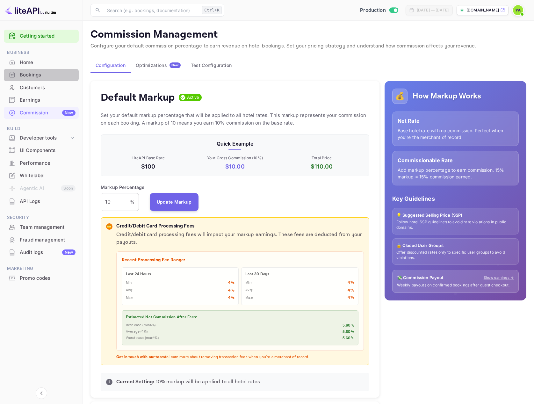
click at [27, 74] on div "Bookings" at bounding box center [48, 74] width 56 height 7
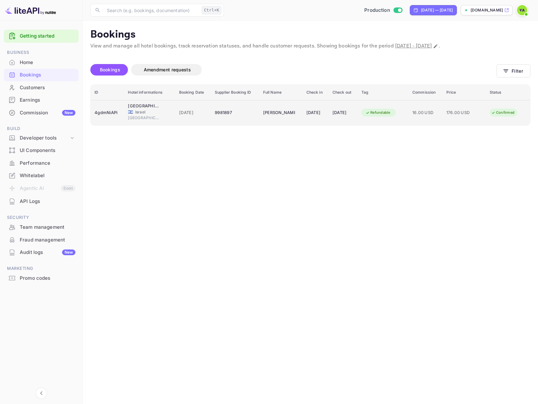
click at [453, 110] on span "176.00 USD" at bounding box center [463, 112] width 32 height 7
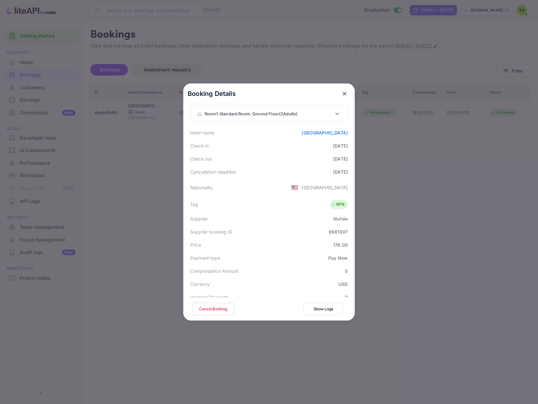
scroll to position [190, 0]
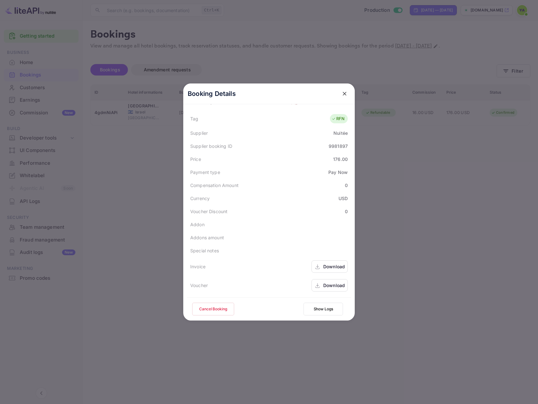
click at [344, 92] on icon "close" at bounding box center [345, 93] width 6 height 6
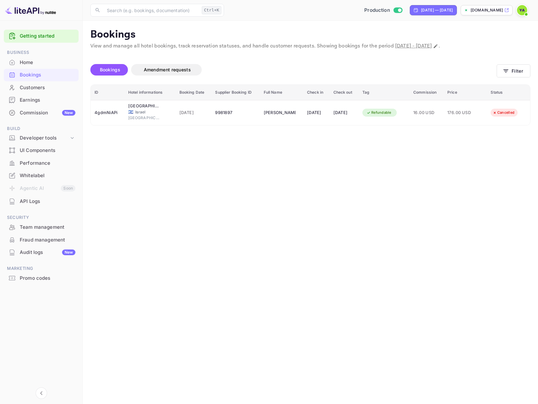
click at [25, 90] on div "Customers" at bounding box center [48, 87] width 56 height 7
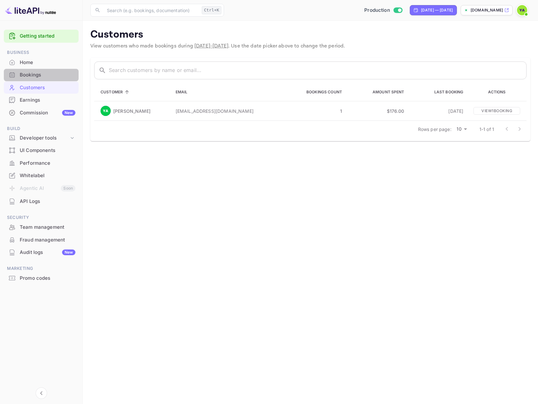
click at [23, 74] on div "Bookings" at bounding box center [48, 74] width 56 height 7
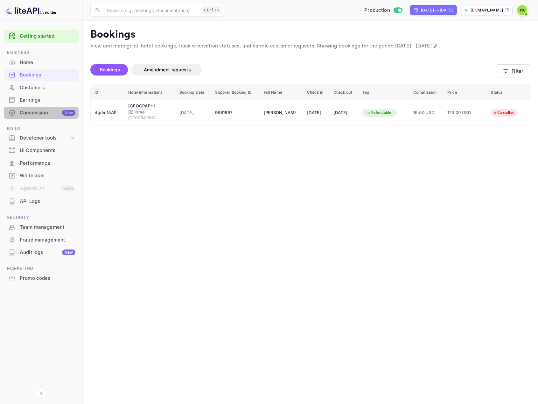
click at [28, 114] on div "Commission New" at bounding box center [48, 112] width 56 height 7
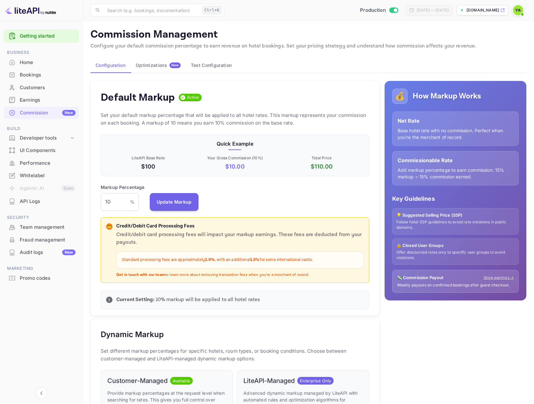
scroll to position [108, 263]
click at [20, 67] on div "Home" at bounding box center [41, 62] width 75 height 12
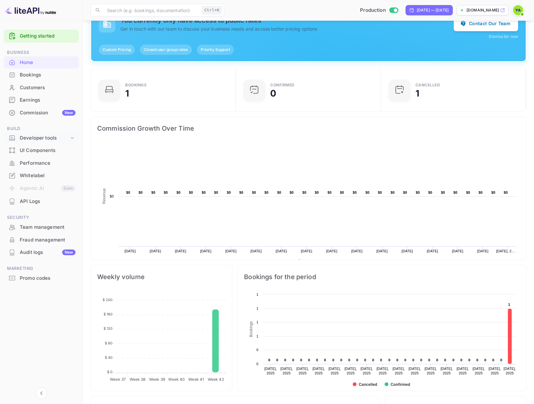
scroll to position [64, 0]
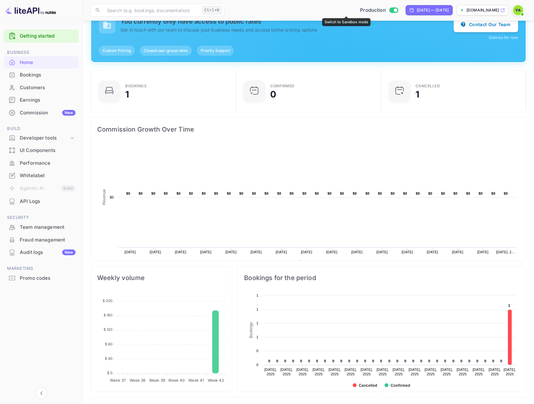
click at [389, 10] on input "Switch to Sandbox mode" at bounding box center [395, 10] width 13 height 4
checkbox input "false"
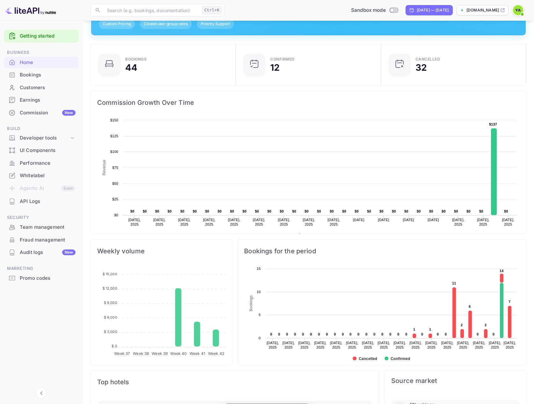
scroll to position [96, 0]
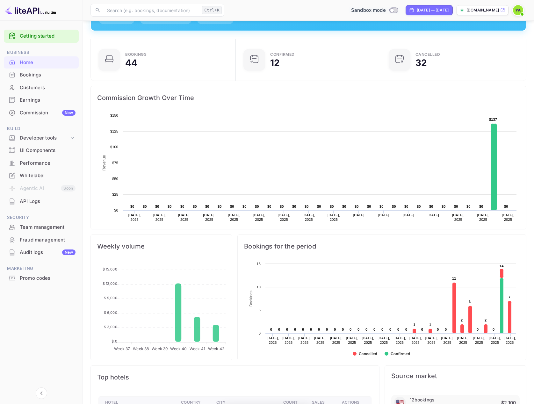
click at [29, 78] on div "Bookings" at bounding box center [48, 74] width 56 height 7
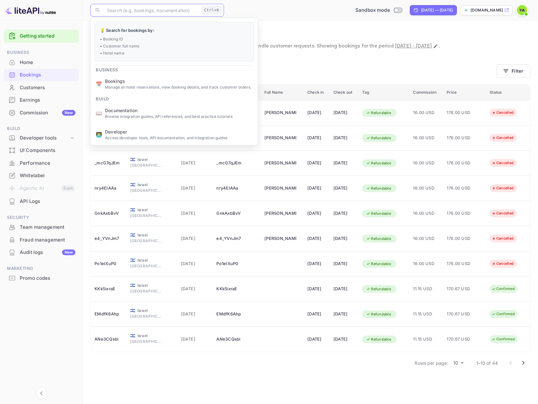
click at [143, 14] on input "text" at bounding box center [151, 10] width 96 height 13
paste input "qjS2PD0jA"
type input "qjS2PD0jA"
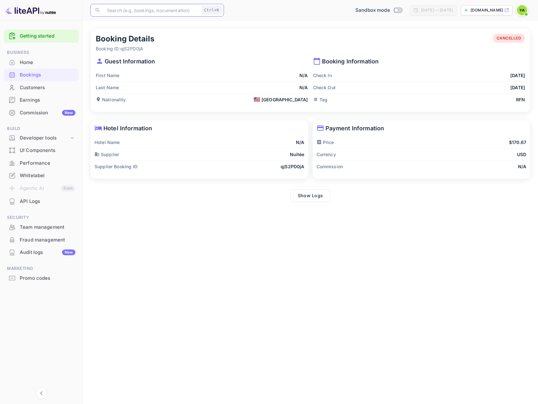
click at [287, 101] on div "🇺🇸 [GEOGRAPHIC_DATA]" at bounding box center [281, 99] width 54 height 7
click at [110, 99] on p "Nationality" at bounding box center [111, 99] width 30 height 7
click at [27, 90] on div "Customers" at bounding box center [48, 87] width 56 height 7
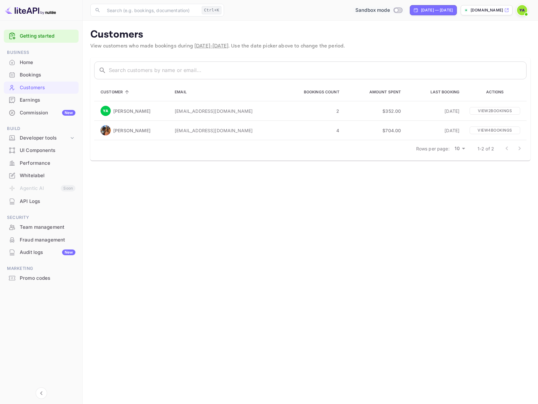
click at [30, 74] on div "Bookings" at bounding box center [48, 74] width 56 height 7
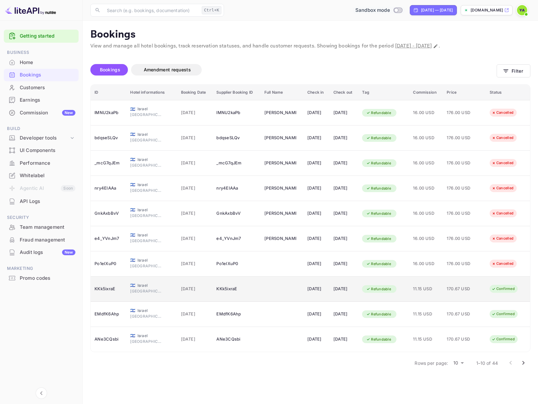
click at [251, 281] on td "KKk5ixraE" at bounding box center [237, 288] width 48 height 25
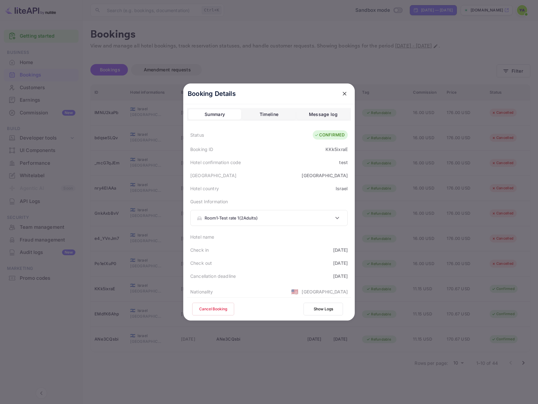
click at [342, 94] on icon "close" at bounding box center [345, 93] width 6 height 6
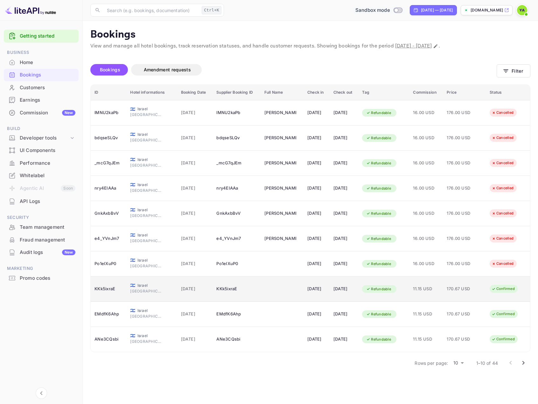
click at [107, 286] on div "KKk5ixraE" at bounding box center [109, 289] width 28 height 10
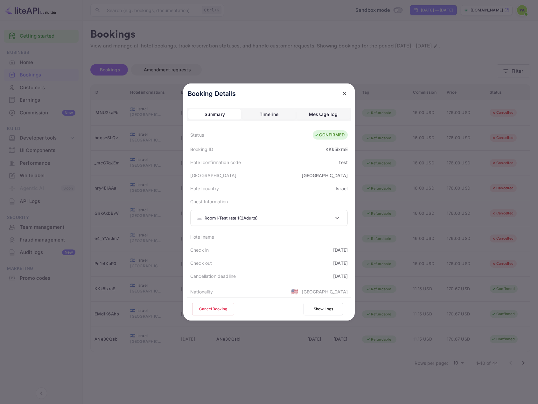
click at [343, 94] on icon "close" at bounding box center [345, 94] width 4 height 4
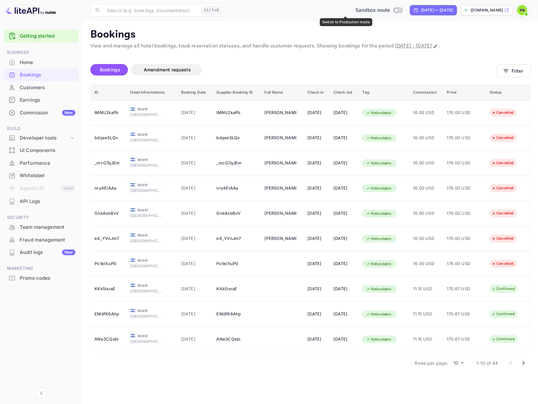
click at [390, 10] on input "Switch to Production mode" at bounding box center [396, 10] width 13 height 4
checkbox input "true"
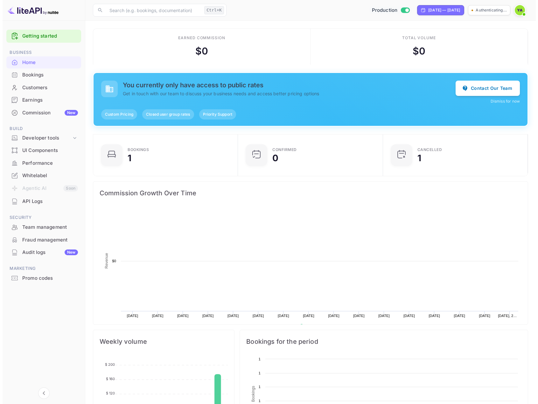
scroll to position [99, 137]
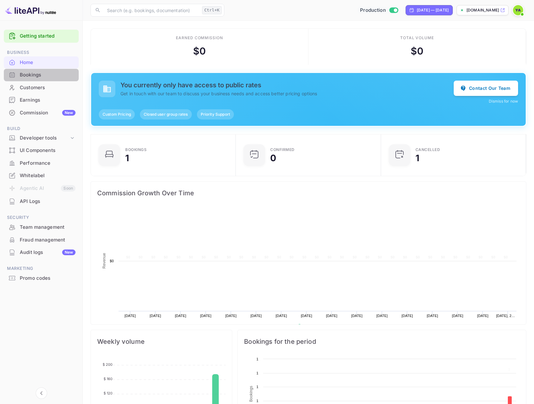
click at [31, 74] on div "Bookings" at bounding box center [48, 74] width 56 height 7
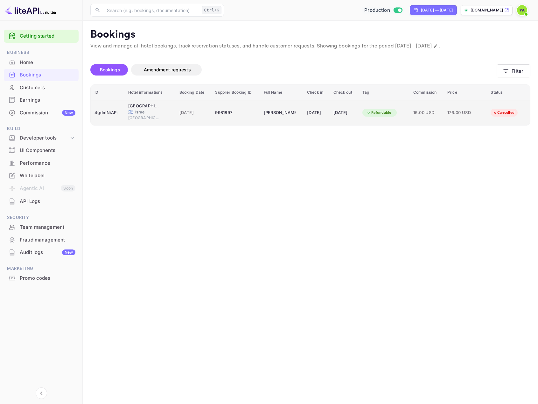
click at [129, 111] on span "🇮🇱" at bounding box center [130, 112] width 5 height 4
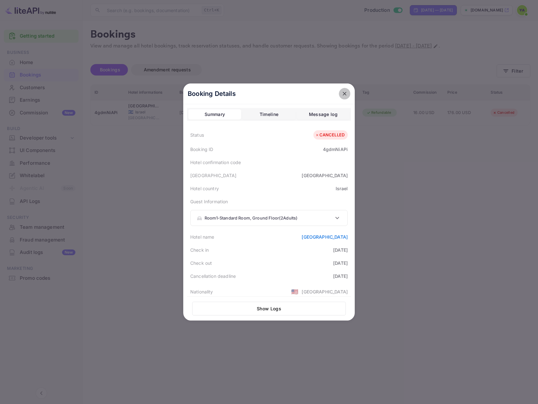
click at [345, 92] on icon "close" at bounding box center [345, 93] width 6 height 6
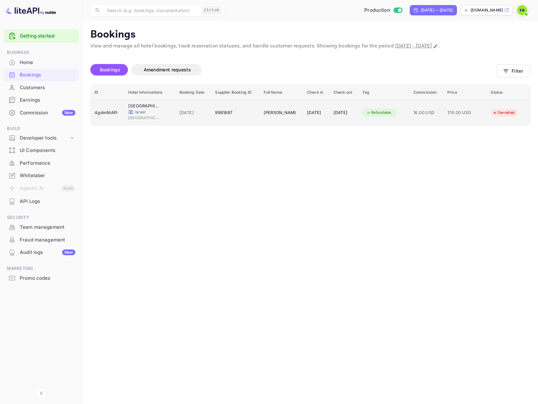
click at [319, 114] on div "[DATE]" at bounding box center [316, 113] width 19 height 10
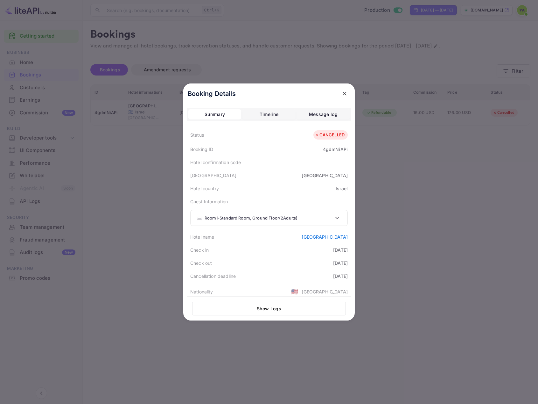
drag, startPoint x: 344, startPoint y: 92, endPoint x: 294, endPoint y: 99, distance: 50.3
click at [342, 92] on icon "close" at bounding box center [345, 93] width 6 height 6
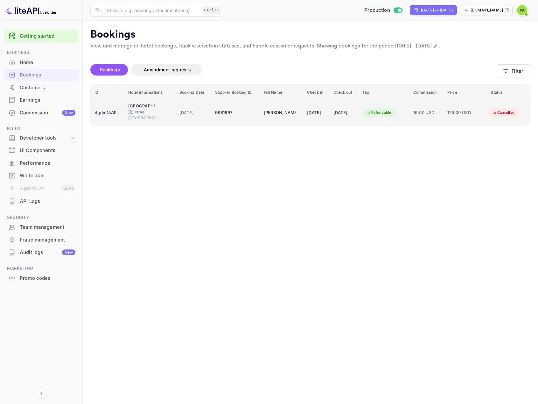
click at [113, 113] on div "4gdmNiAPi" at bounding box center [108, 113] width 26 height 10
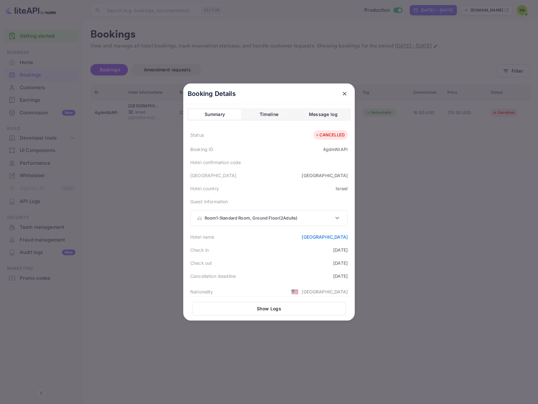
drag, startPoint x: 342, startPoint y: 91, endPoint x: 336, endPoint y: 93, distance: 5.6
click at [342, 93] on icon "close" at bounding box center [345, 93] width 6 height 6
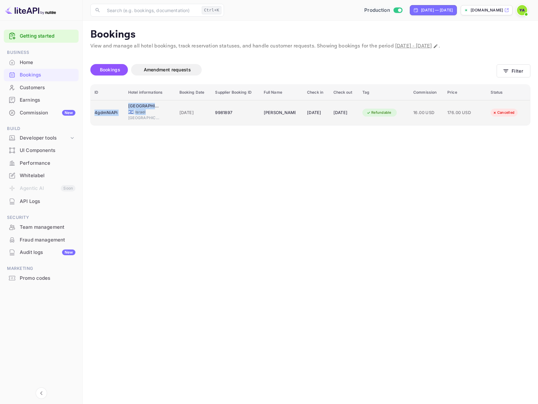
drag, startPoint x: 125, startPoint y: 116, endPoint x: 95, endPoint y: 114, distance: 29.4
click at [95, 114] on tr "4gdmNiAPi [GEOGRAPHIC_DATA] [GEOGRAPHIC_DATA] 🇮🇱 [GEOGRAPHIC_DATA] [GEOGRAPHIC_…" at bounding box center [311, 112] width 440 height 25
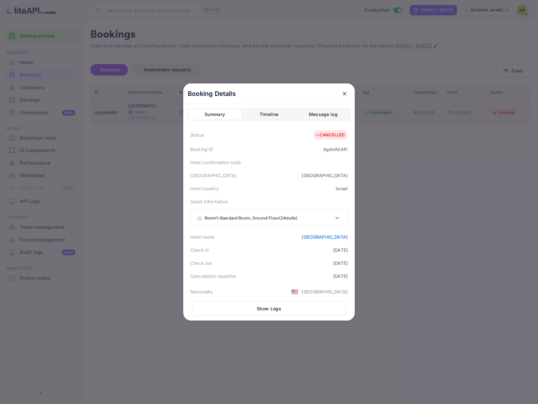
click at [95, 116] on div at bounding box center [269, 202] width 538 height 404
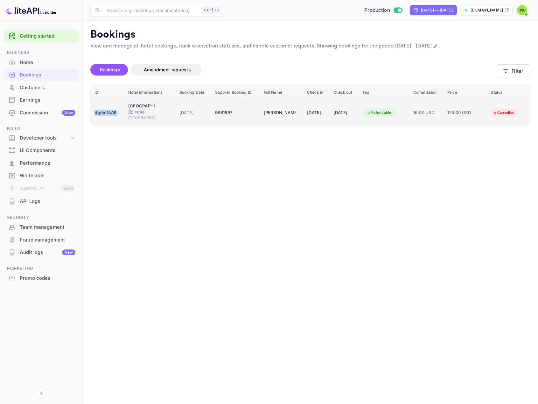
drag, startPoint x: 93, startPoint y: 115, endPoint x: 118, endPoint y: 115, distance: 25.5
click at [118, 115] on td "4gdmNiAPi" at bounding box center [108, 112] width 34 height 25
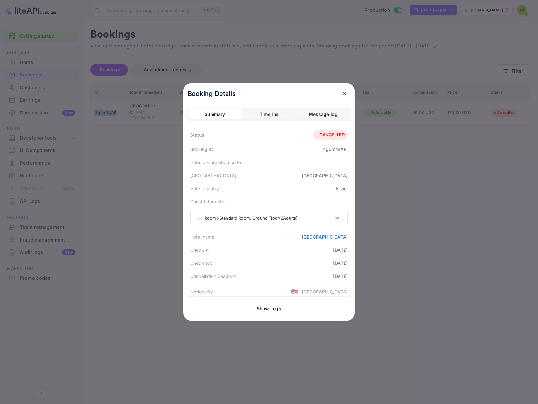
copy div "4gdmNiAPi"
drag, startPoint x: 342, startPoint y: 94, endPoint x: 338, endPoint y: 95, distance: 3.9
click at [342, 94] on icon "close" at bounding box center [345, 93] width 6 height 6
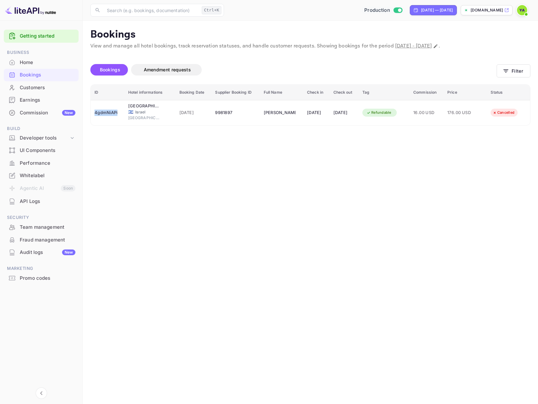
click at [25, 89] on div "Customers" at bounding box center [48, 87] width 56 height 7
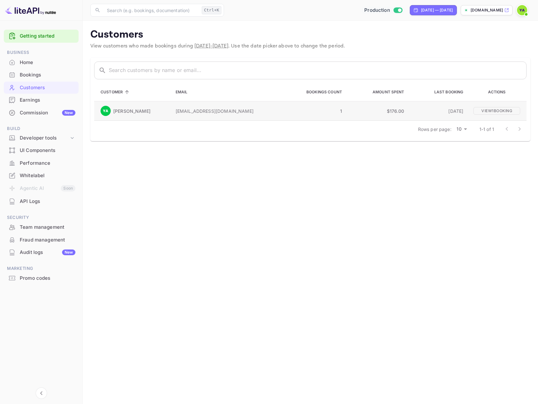
click at [132, 114] on p "[PERSON_NAME]" at bounding box center [131, 111] width 37 height 7
click at [474, 110] on p "View 1 booking" at bounding box center [497, 111] width 47 height 8
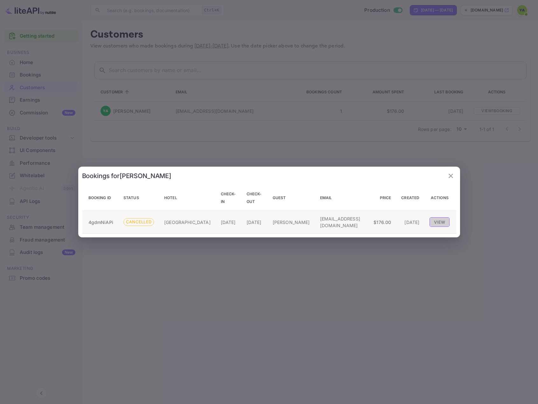
click at [439, 218] on button "View" at bounding box center [440, 222] width 20 height 10
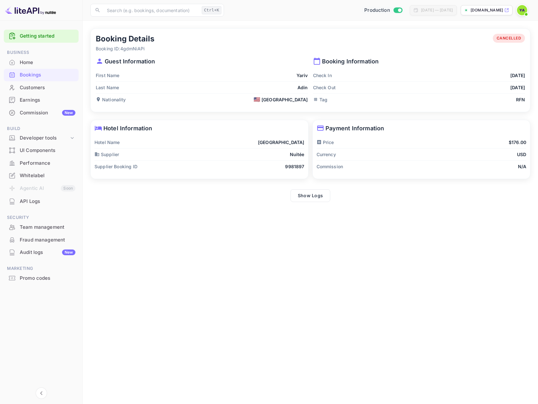
drag, startPoint x: 132, startPoint y: 98, endPoint x: 115, endPoint y: 99, distance: 16.6
click at [101, 98] on div "Nationality 🇺🇸 [DEMOGRAPHIC_DATA]" at bounding box center [202, 100] width 212 height 12
click at [115, 99] on p "Nationality" at bounding box center [111, 99] width 30 height 7
copy p "Nationality"
